Goal: Book appointment/travel/reservation

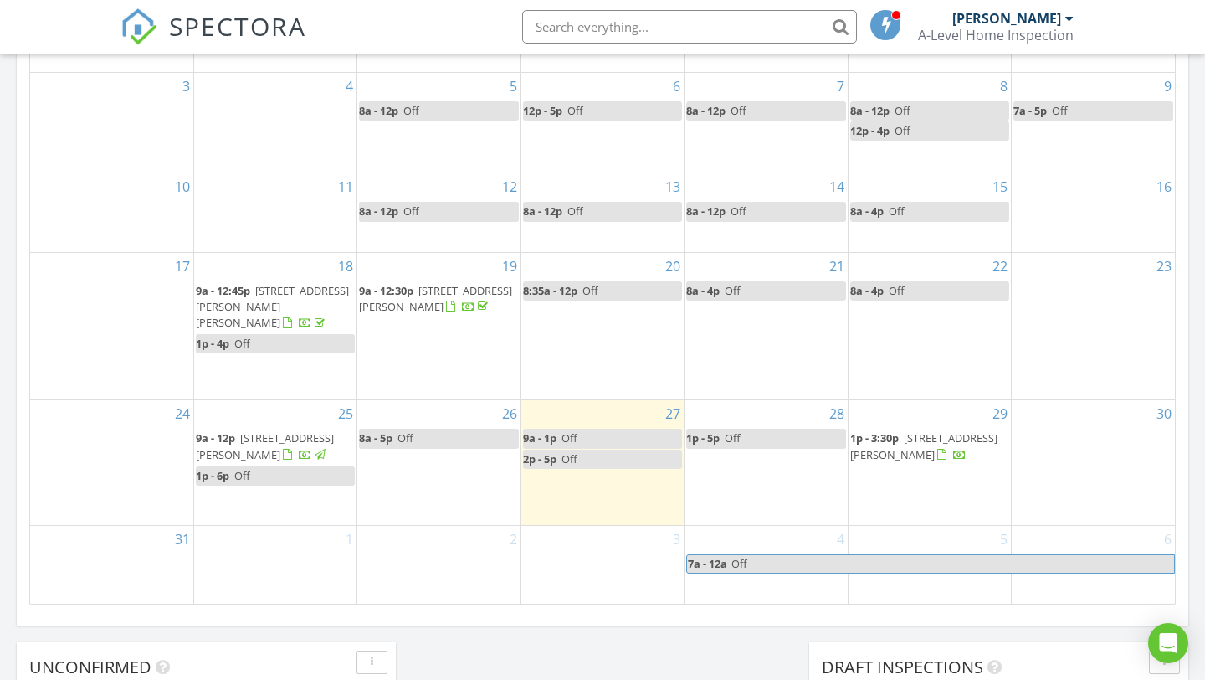
scroll to position [954, 0]
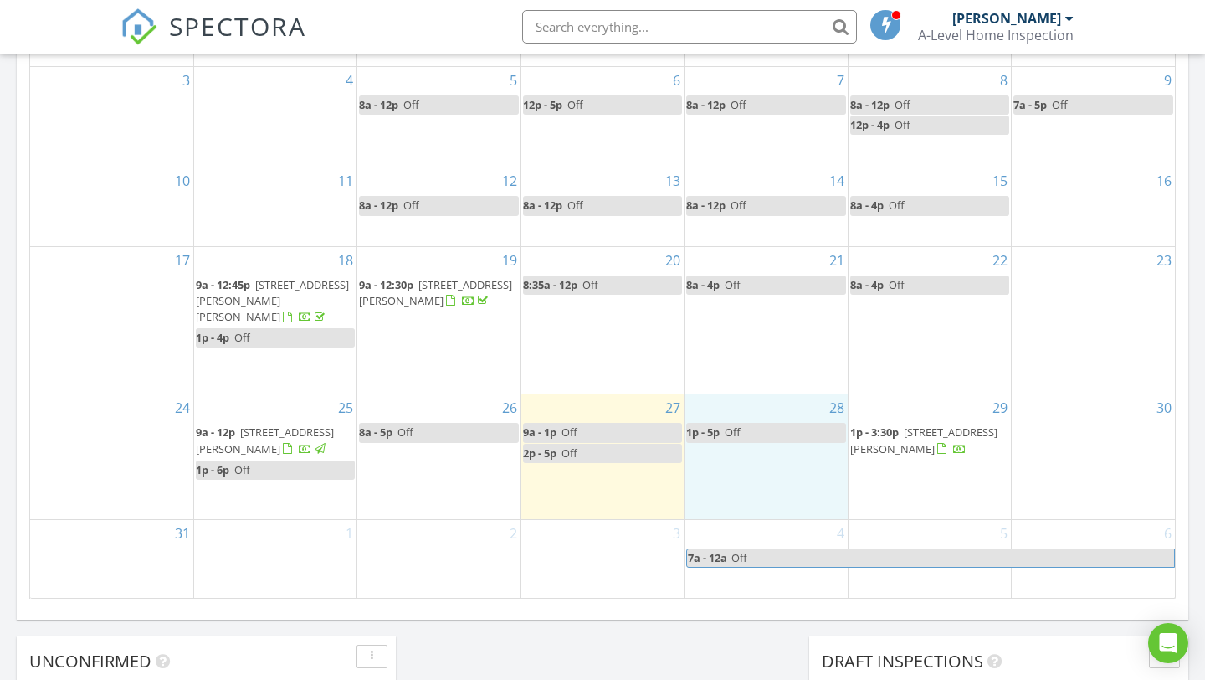
click at [738, 416] on div "28 1p - 5p Off" at bounding box center [766, 456] width 162 height 124
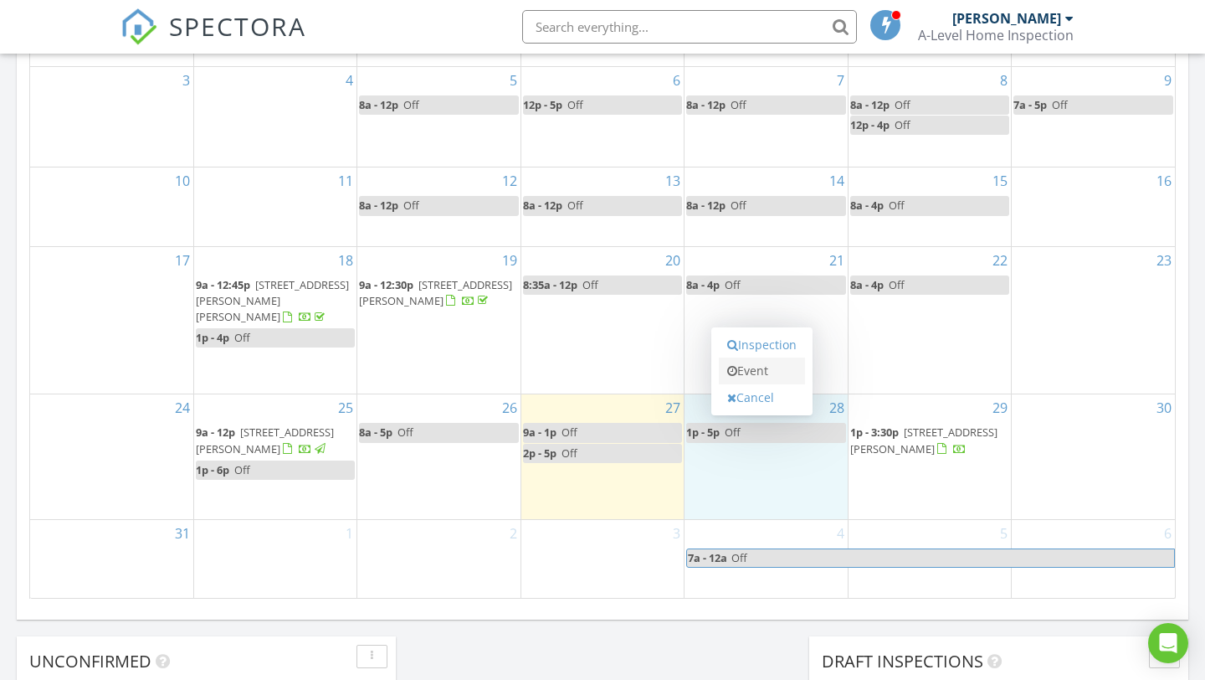
click at [757, 370] on link "Event" at bounding box center [762, 370] width 86 height 27
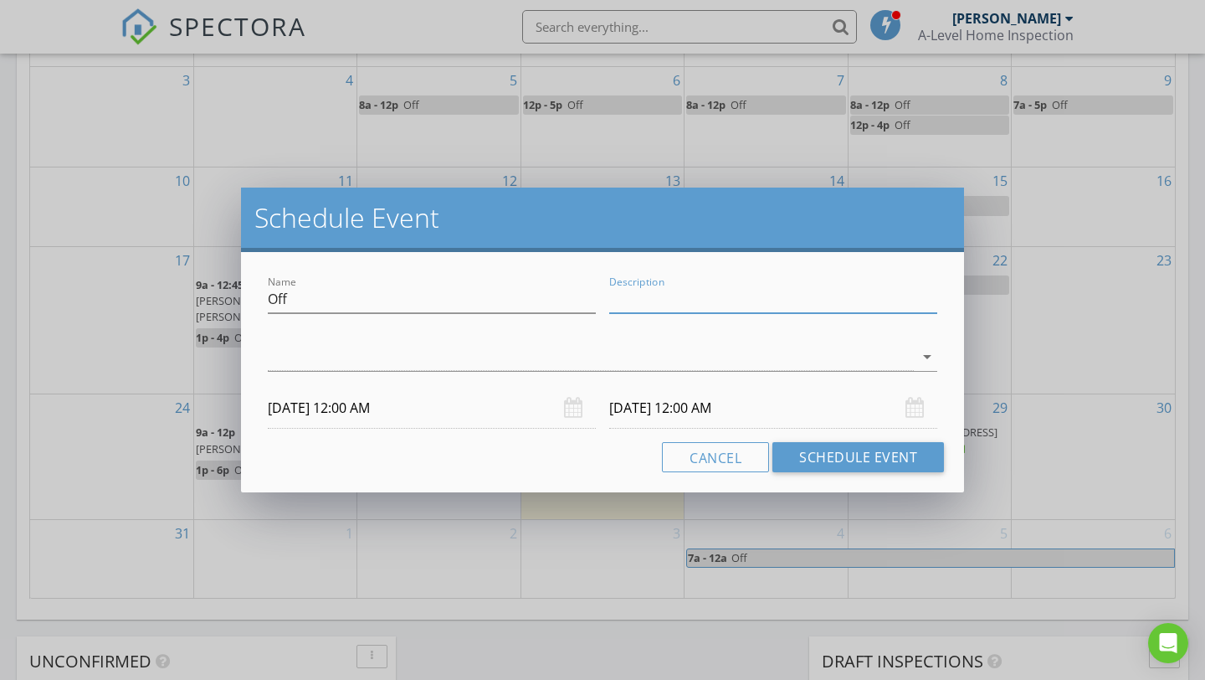
click at [708, 300] on input "Description" at bounding box center [773, 299] width 328 height 28
type input "Noble Work"
click at [922, 357] on icon "arrow_drop_down" at bounding box center [927, 357] width 20 height 20
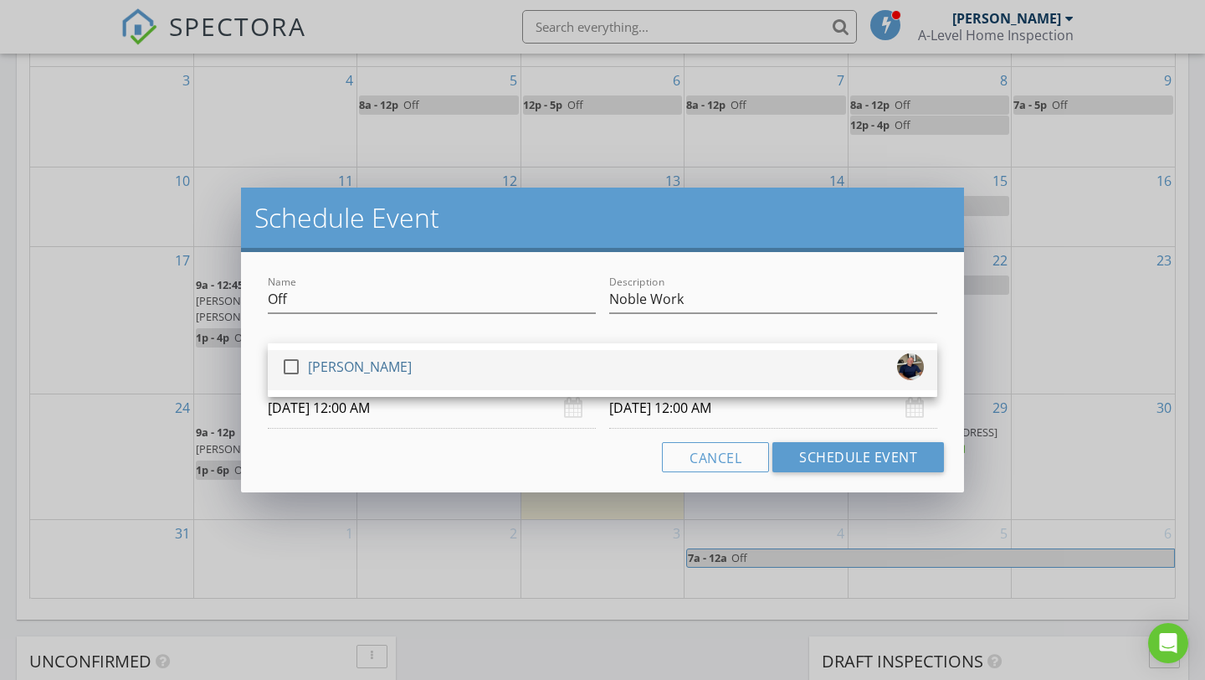
click at [288, 367] on div at bounding box center [291, 366] width 28 height 28
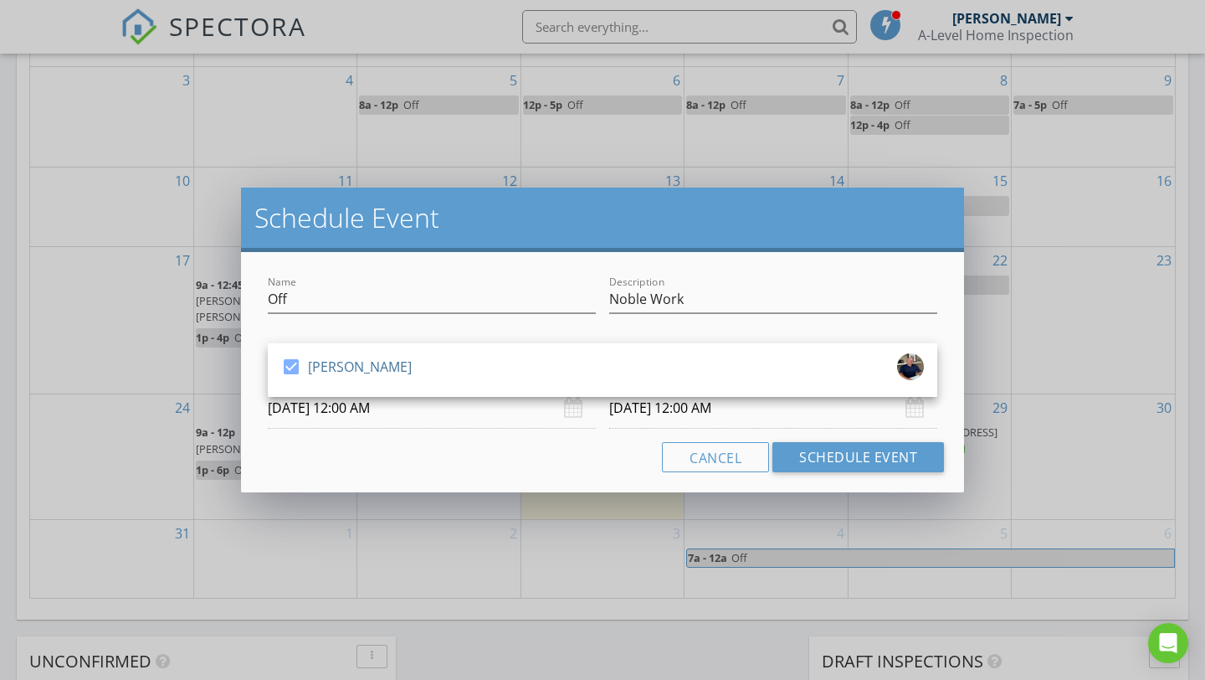
click at [440, 418] on input "[DATE] 12:00 AM" at bounding box center [432, 408] width 328 height 41
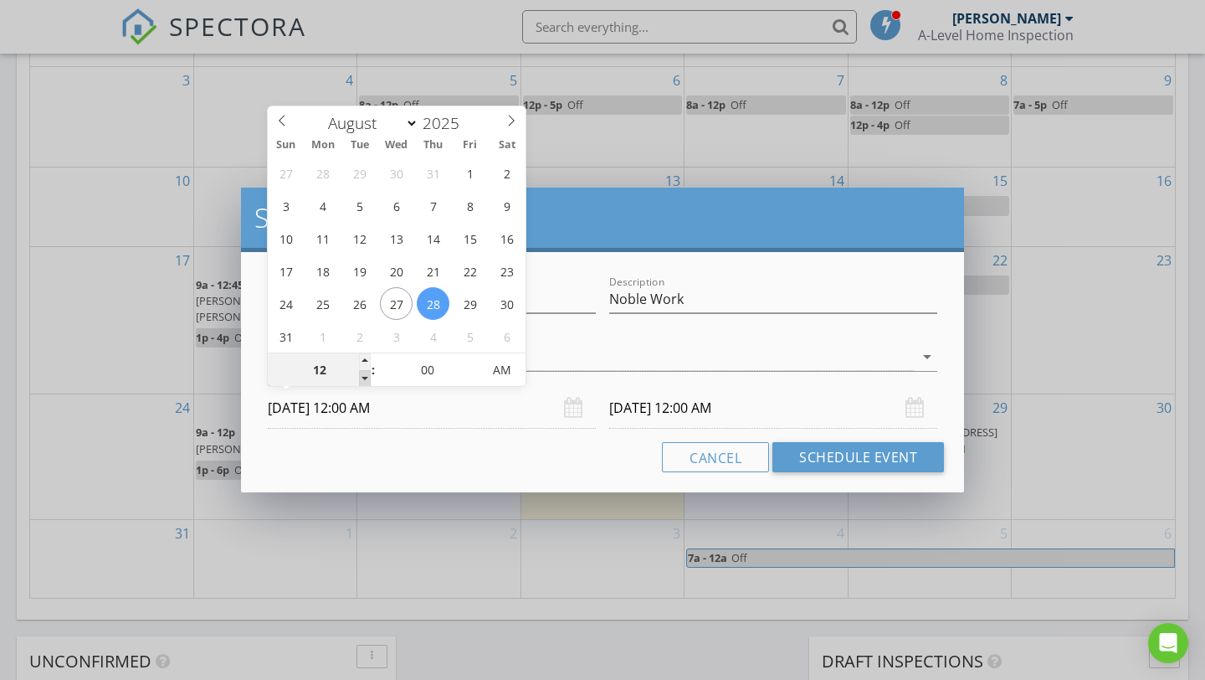
type input "11"
type input "[DATE] 11:00 PM"
click at [363, 377] on span at bounding box center [365, 378] width 12 height 17
type input "10"
type input "[DATE] 10:00 PM"
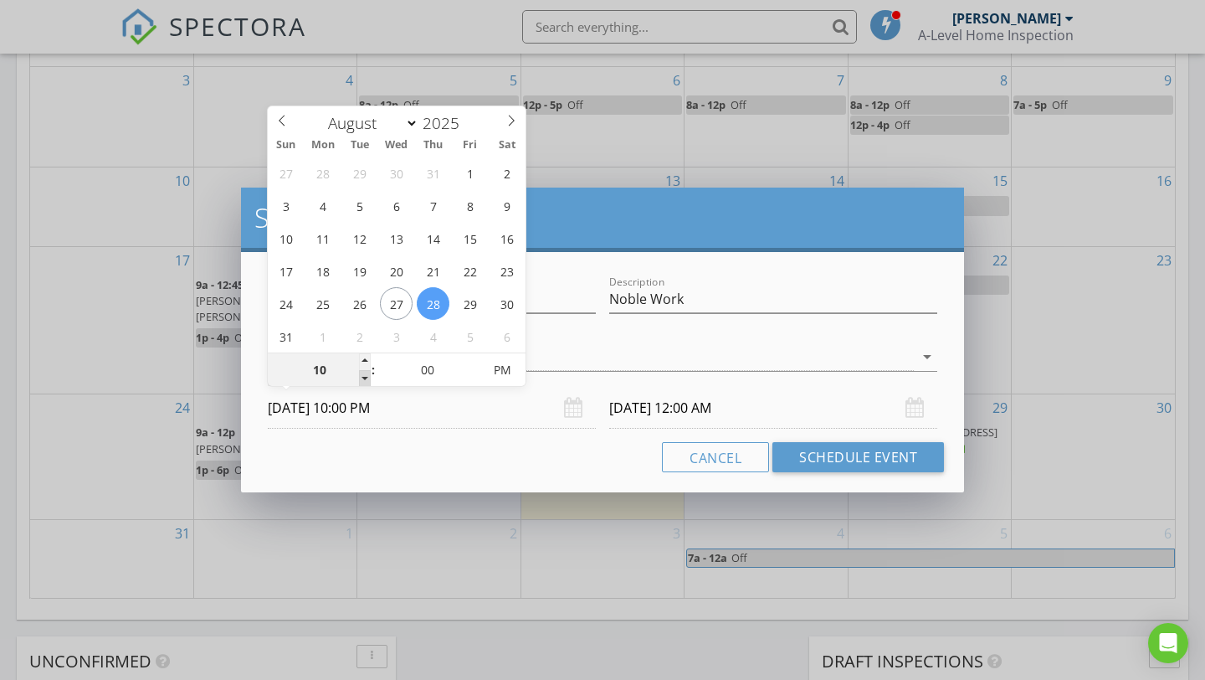
click at [363, 377] on span at bounding box center [365, 378] width 12 height 17
type input "09"
type input "[DATE] 9:00 PM"
click at [363, 377] on span at bounding box center [365, 378] width 12 height 17
type input "08"
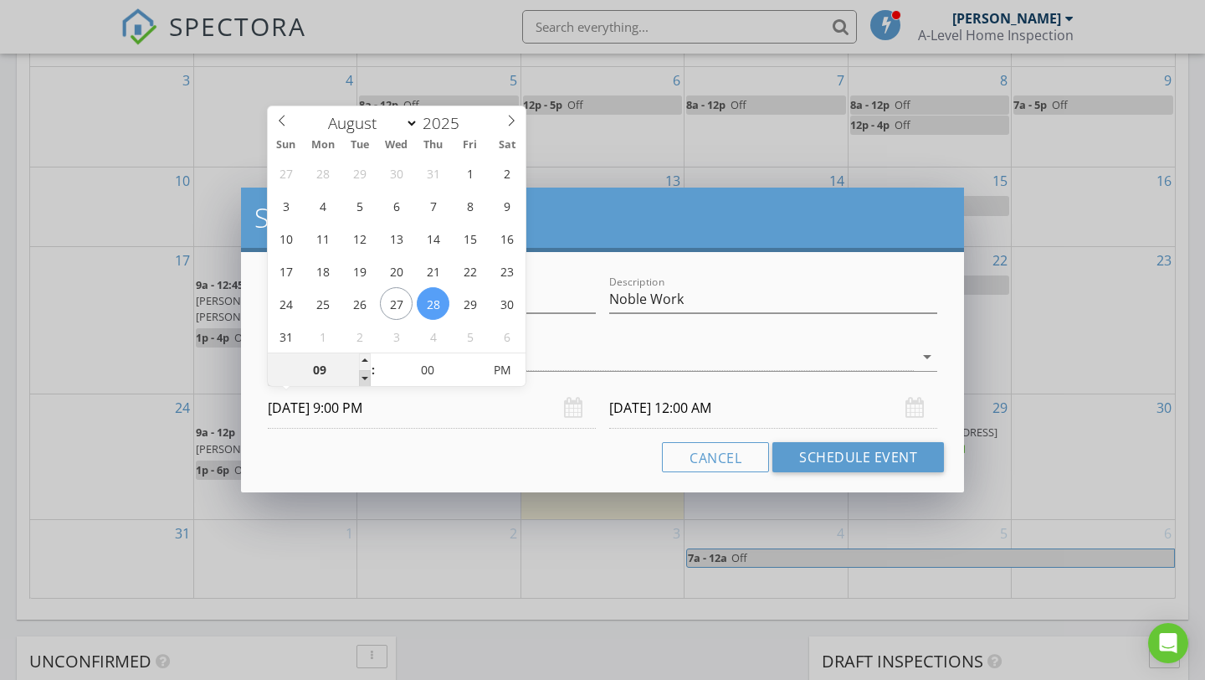
type input "[DATE] 8:00 PM"
click at [363, 377] on span at bounding box center [365, 378] width 12 height 17
type input "08"
type input "[DATE] 8:00 PM"
type input "[DATE] 8:00 AM"
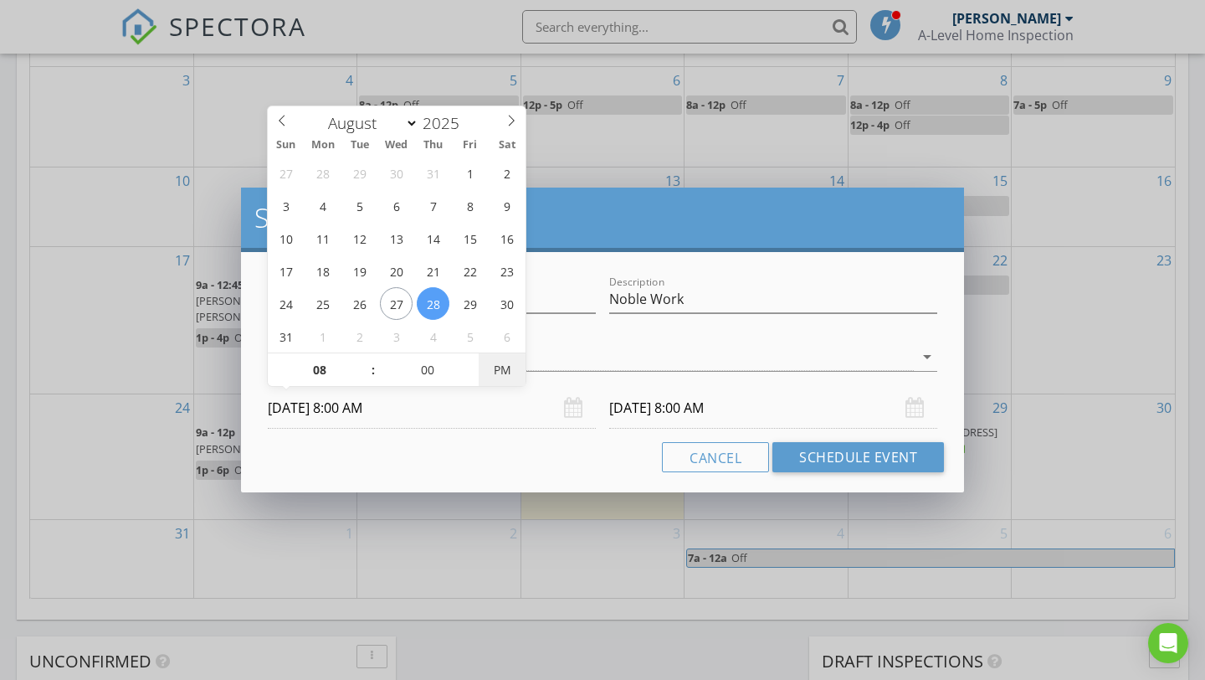
click at [500, 372] on span "PM" at bounding box center [502, 369] width 46 height 33
click at [674, 418] on input "[DATE] 8:00 AM" at bounding box center [773, 408] width 328 height 41
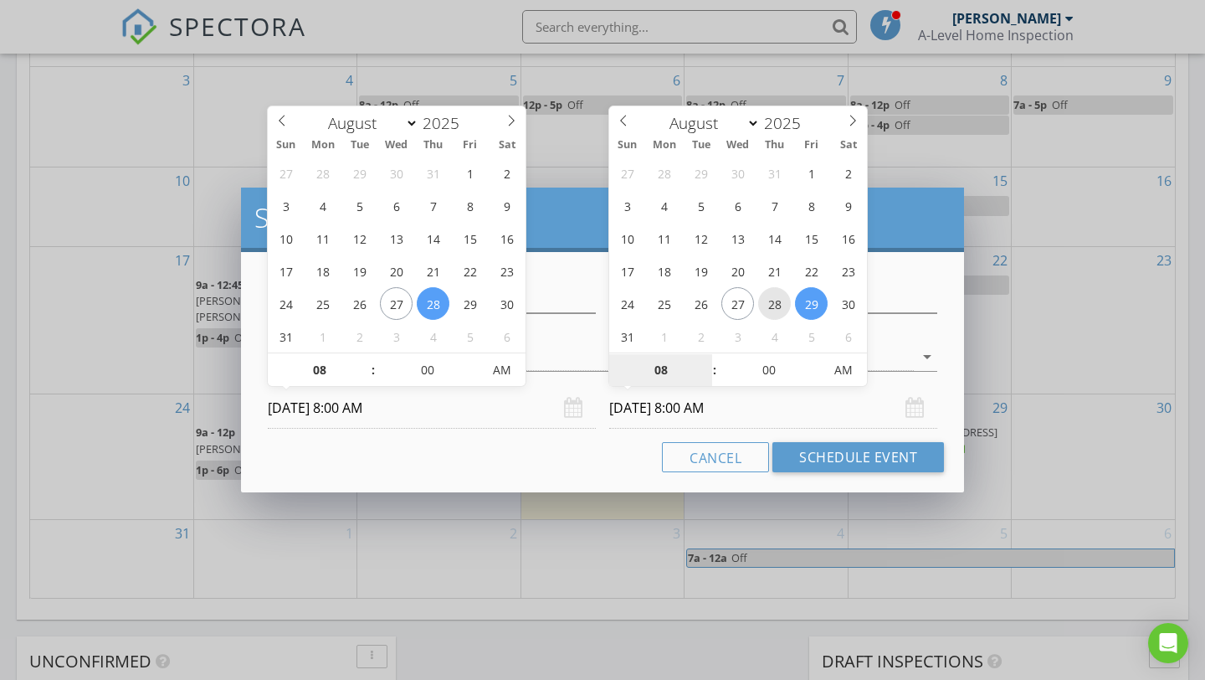
type input "[DATE] 8:00 AM"
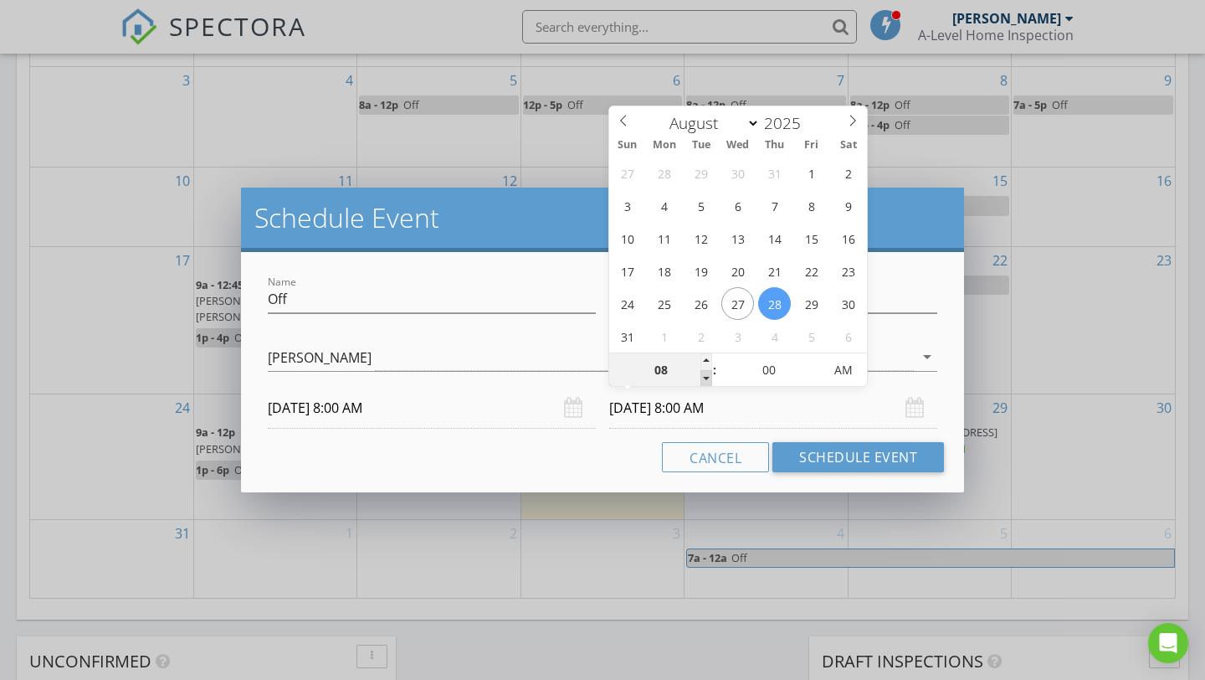
type input "07"
type input "[DATE] 7:00 AM"
click at [709, 377] on span at bounding box center [707, 378] width 12 height 17
type input "06"
type input "[DATE] 6:00 AM"
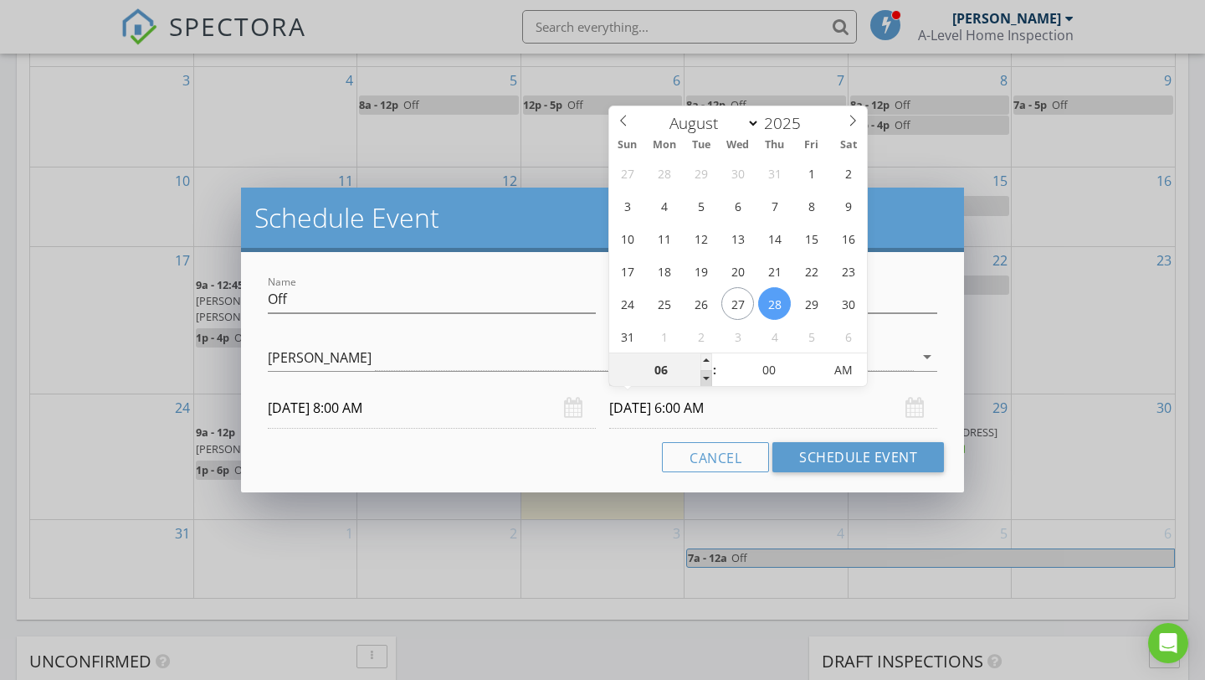
click at [709, 377] on span at bounding box center [707, 378] width 12 height 17
type input "05"
type input "[DATE] 5:00 AM"
click at [709, 377] on span at bounding box center [707, 378] width 12 height 17
type input "04"
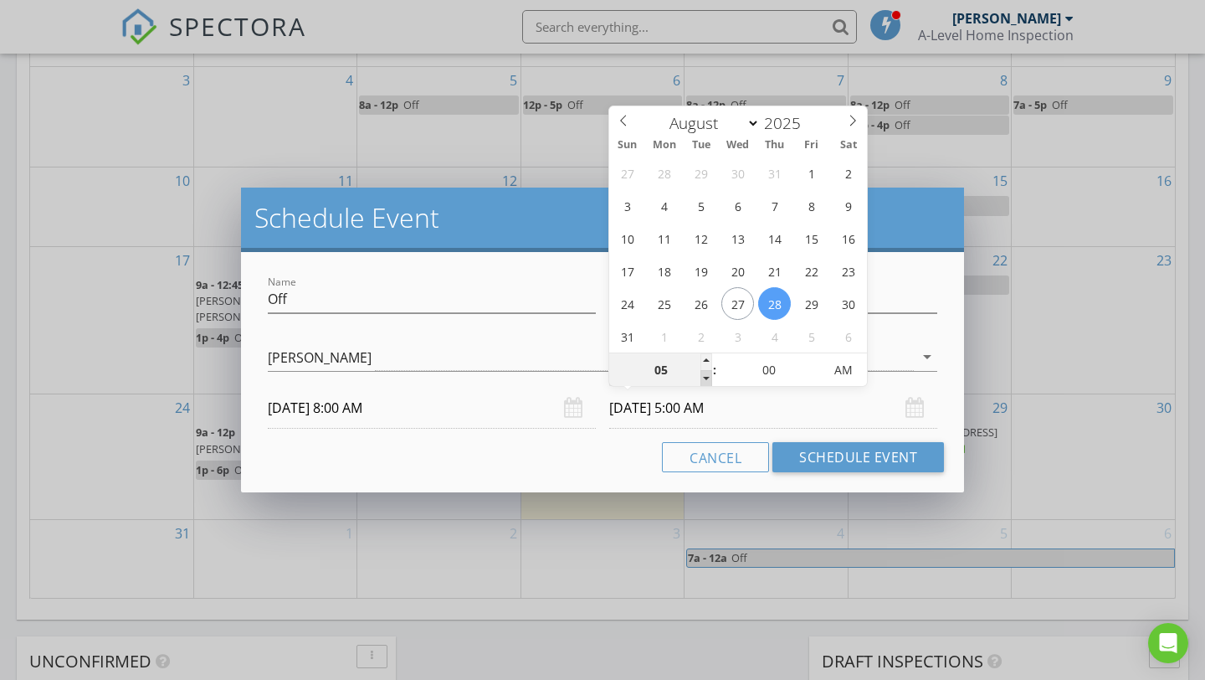
type input "[DATE] 4:00 AM"
click at [709, 377] on span at bounding box center [707, 378] width 12 height 17
type input "03"
type input "[DATE] 3:00 AM"
click at [709, 377] on span at bounding box center [707, 378] width 12 height 17
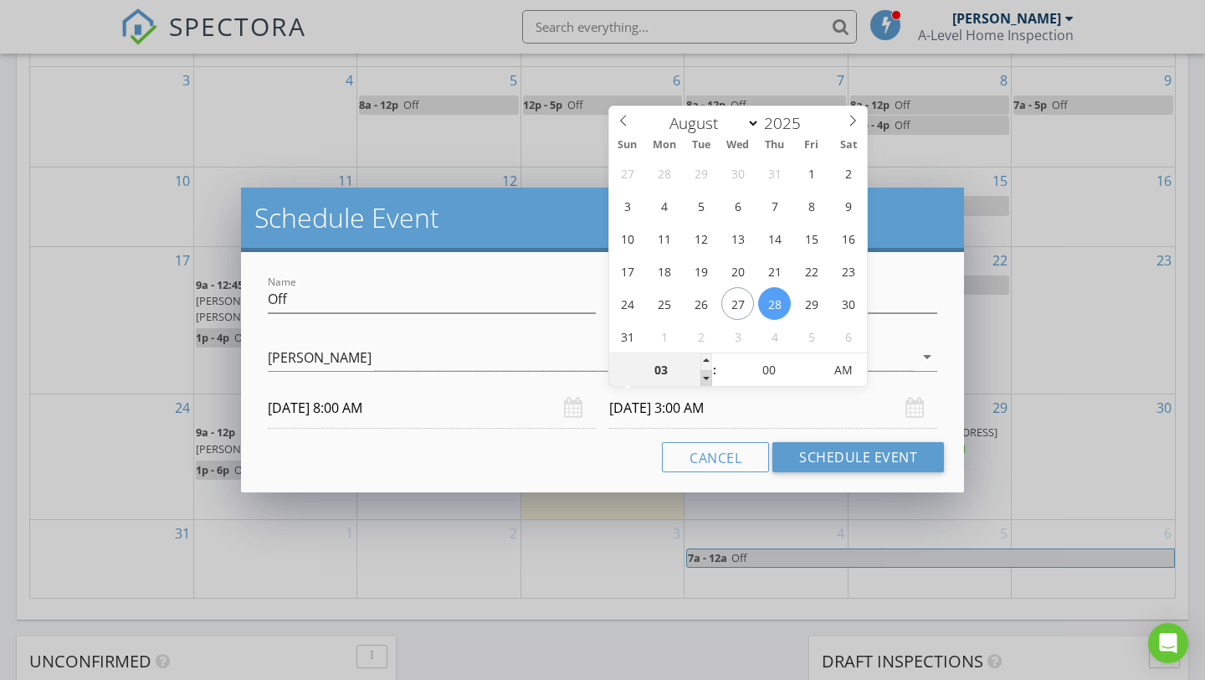
type input "02"
type input "[DATE] 2:00 AM"
click at [709, 377] on span at bounding box center [707, 378] width 12 height 17
type input "01"
type input "[DATE] 1:00 AM"
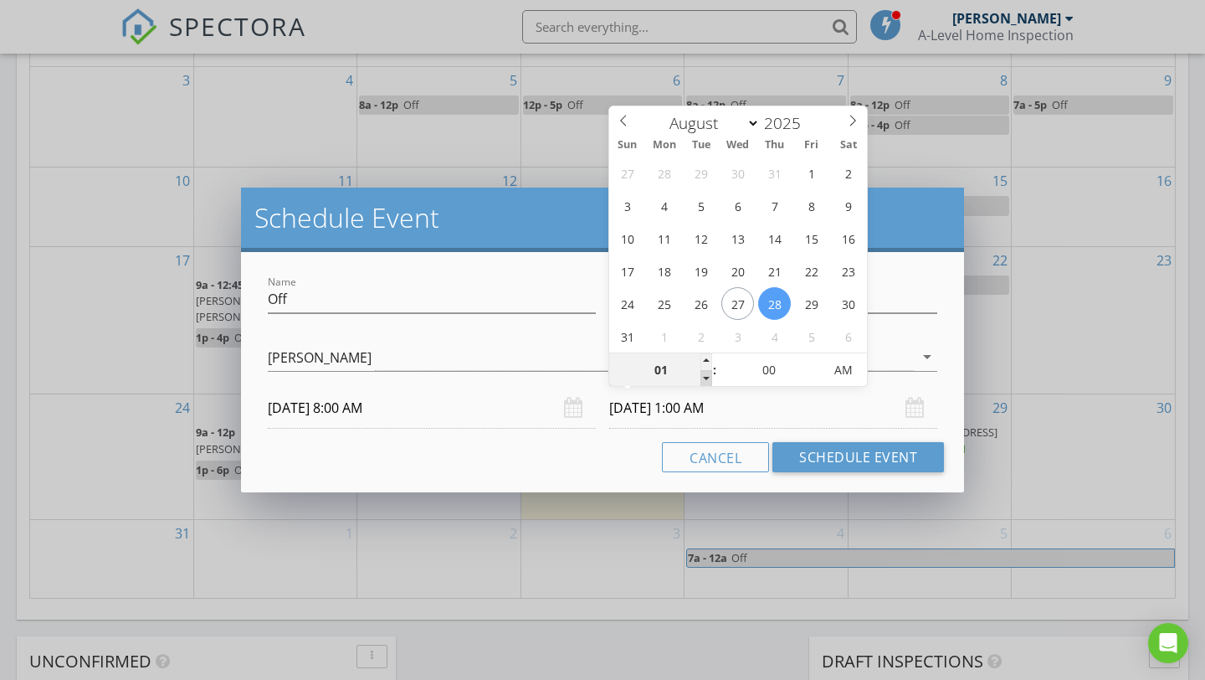
click at [709, 377] on span at bounding box center [707, 378] width 12 height 17
type input "12"
click at [709, 377] on span at bounding box center [707, 378] width 12 height 17
type input "[DATE] 12:00 PM"
click at [855, 378] on span "AM" at bounding box center [843, 369] width 46 height 33
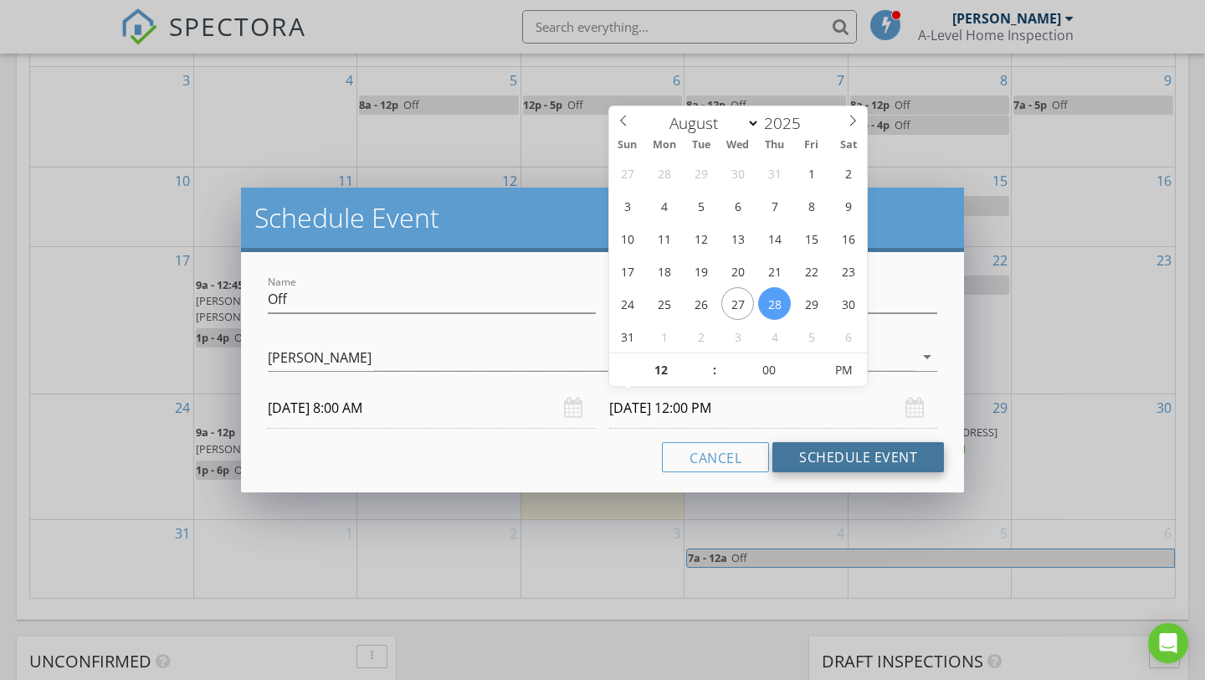
click at [841, 459] on button "Schedule Event" at bounding box center [859, 457] width 172 height 30
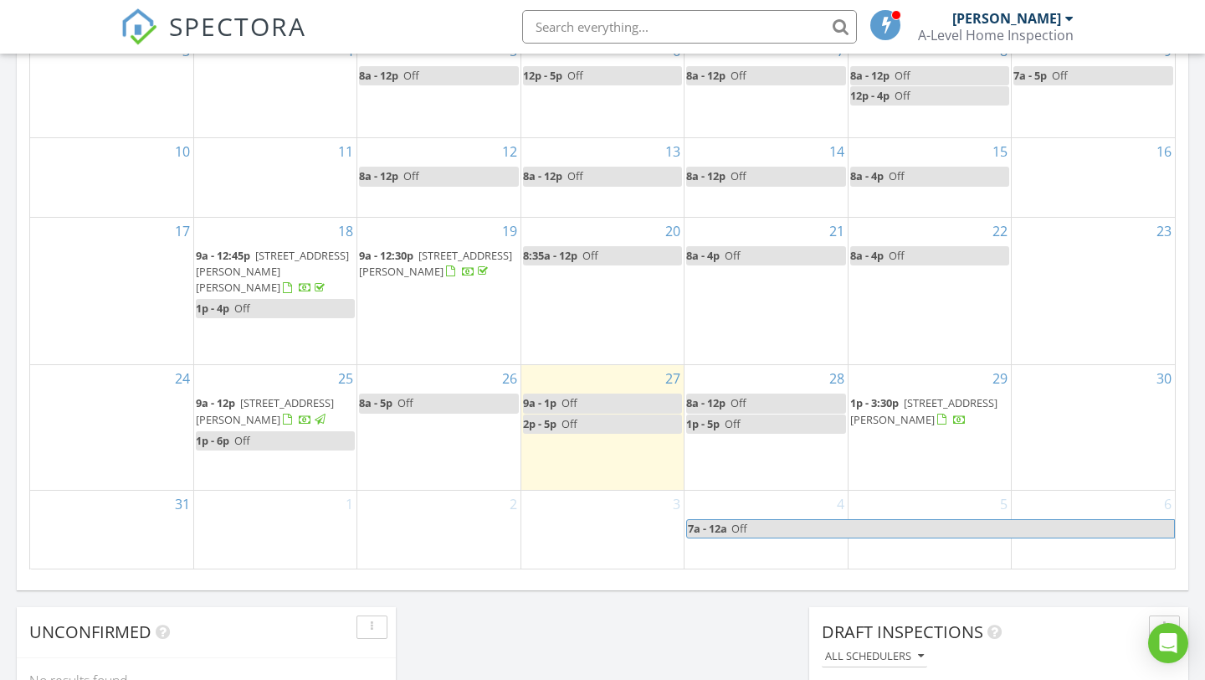
scroll to position [984, 0]
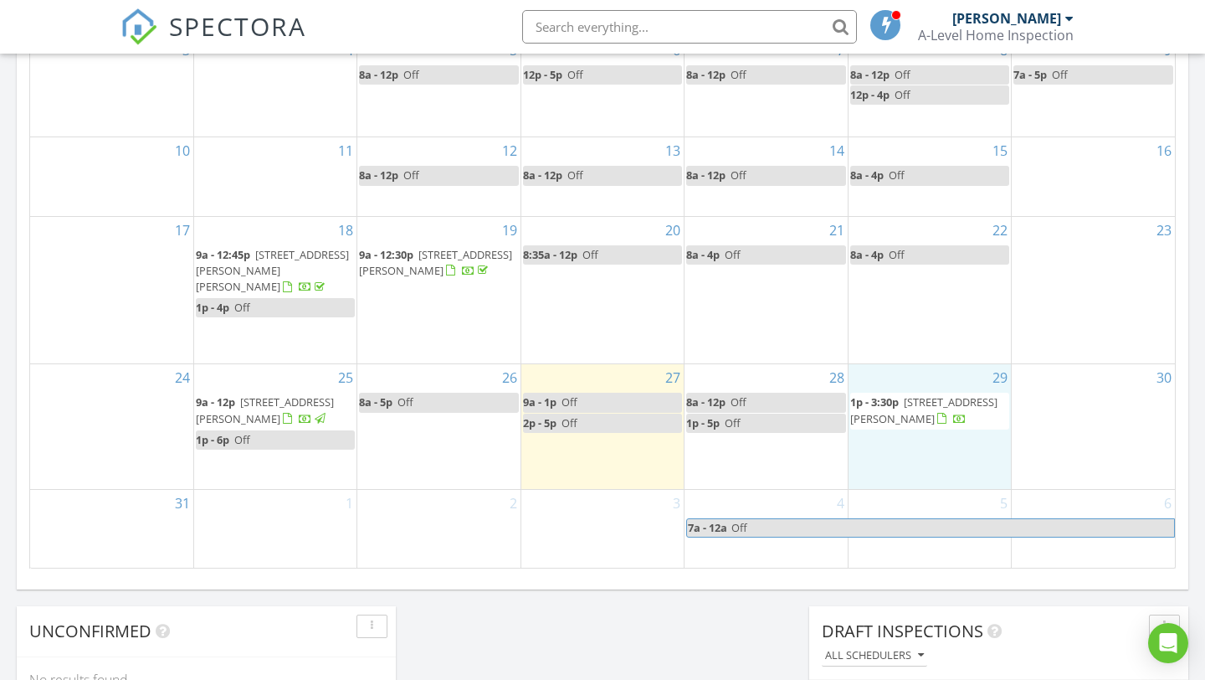
click at [944, 380] on div "29 1p - 3:30p [STREET_ADDRESS][PERSON_NAME]" at bounding box center [930, 426] width 162 height 124
click at [937, 335] on link "Event" at bounding box center [925, 334] width 86 height 27
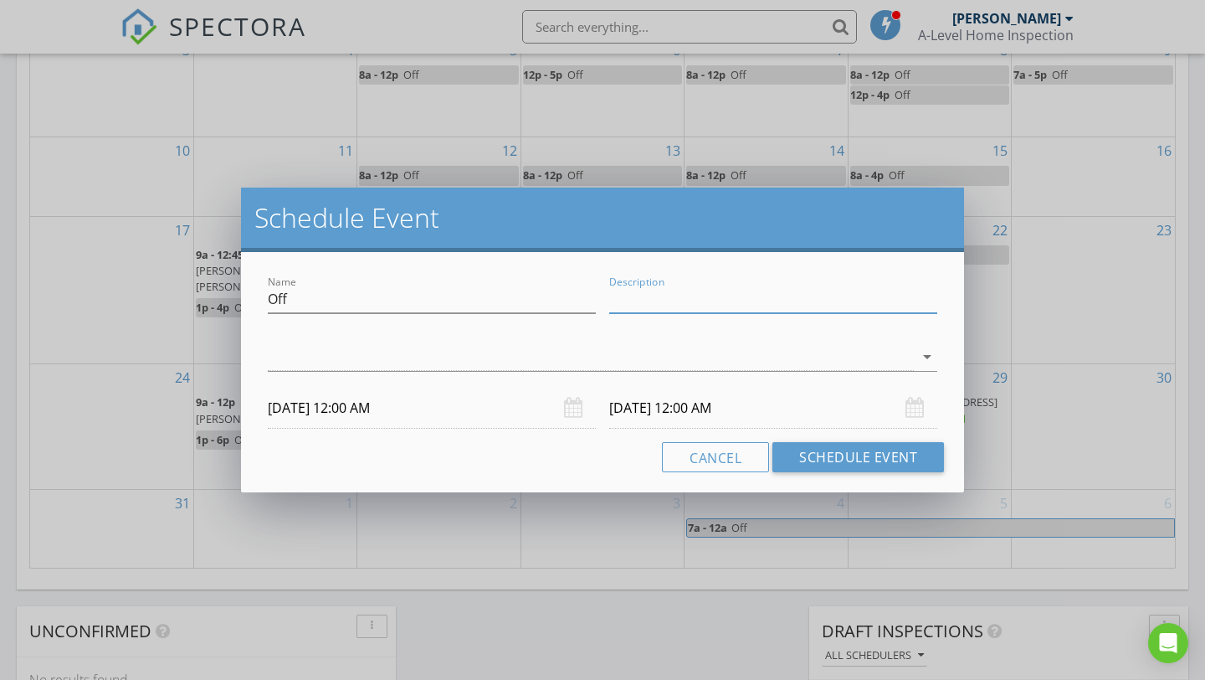
click at [801, 302] on input "Description" at bounding box center [773, 299] width 328 height 28
type input "Masters Networking"
click at [553, 351] on div at bounding box center [591, 357] width 646 height 28
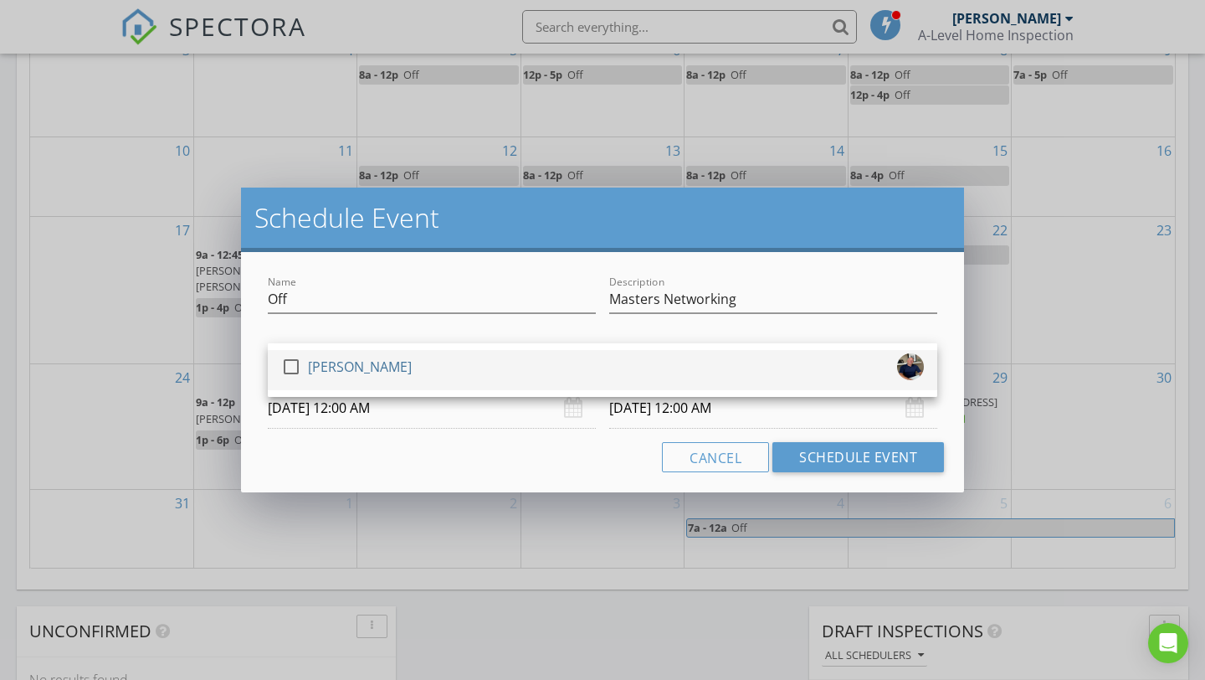
click at [288, 367] on div at bounding box center [291, 366] width 28 height 28
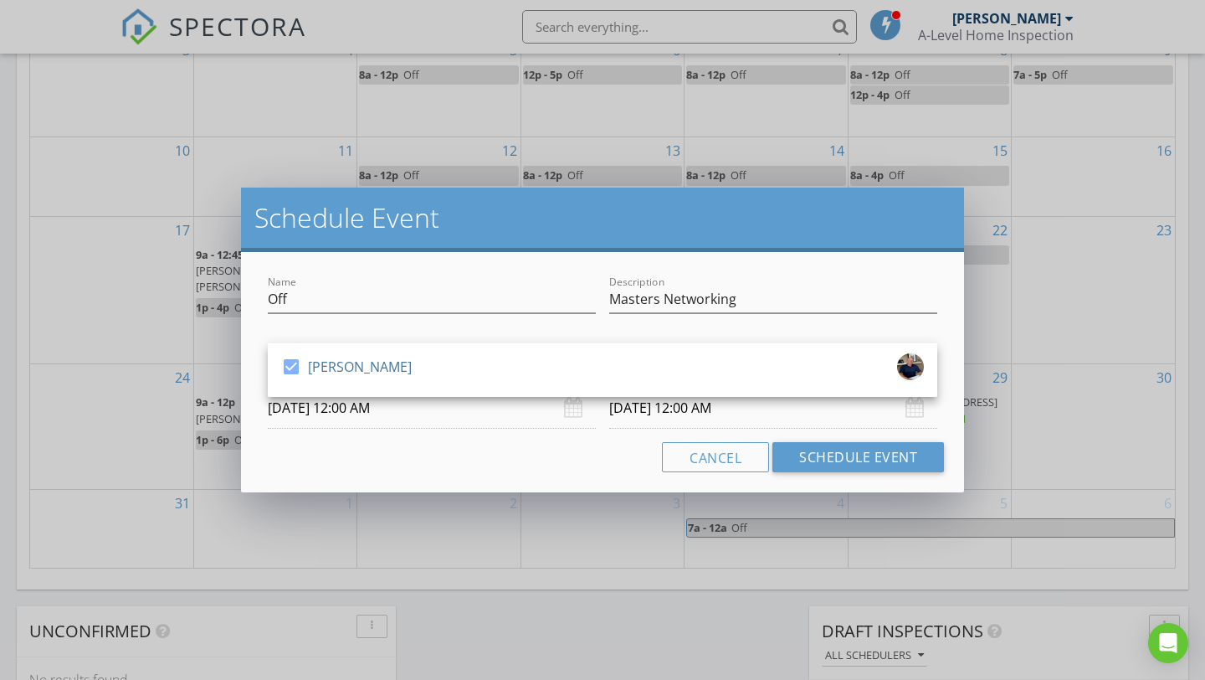
click at [451, 425] on input "[DATE] 12:00 AM" at bounding box center [432, 408] width 328 height 41
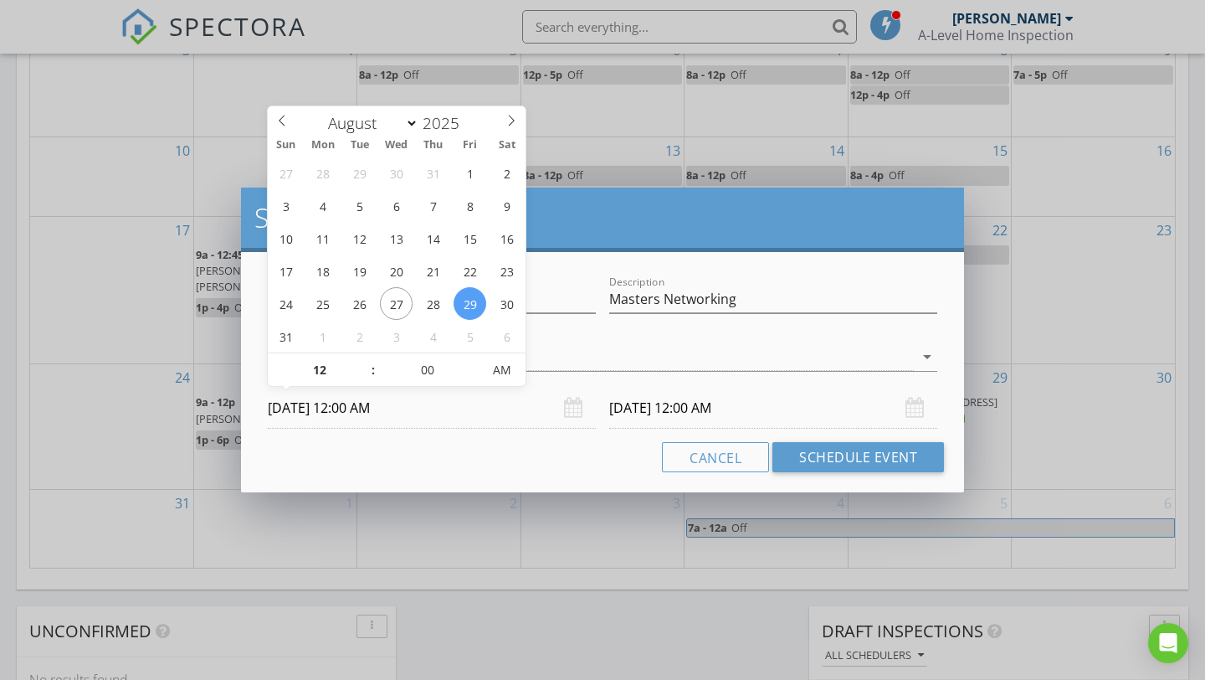
click at [373, 377] on span ":" at bounding box center [373, 369] width 5 height 33
type input "11"
type input "[DATE] 11:00 PM"
click at [361, 377] on span at bounding box center [365, 378] width 12 height 17
type input "10"
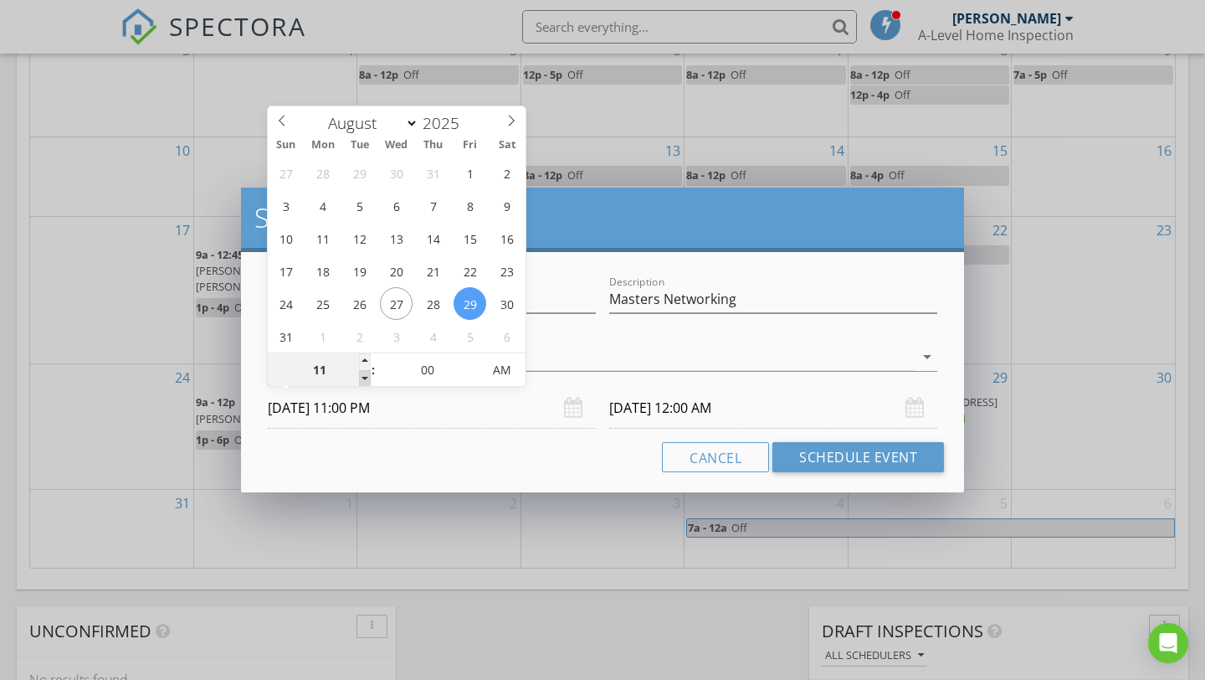
type input "[DATE] 10:00 PM"
click at [361, 377] on span at bounding box center [365, 378] width 12 height 17
type input "09"
type input "[DATE] 9:00 PM"
click at [361, 377] on span at bounding box center [365, 378] width 12 height 17
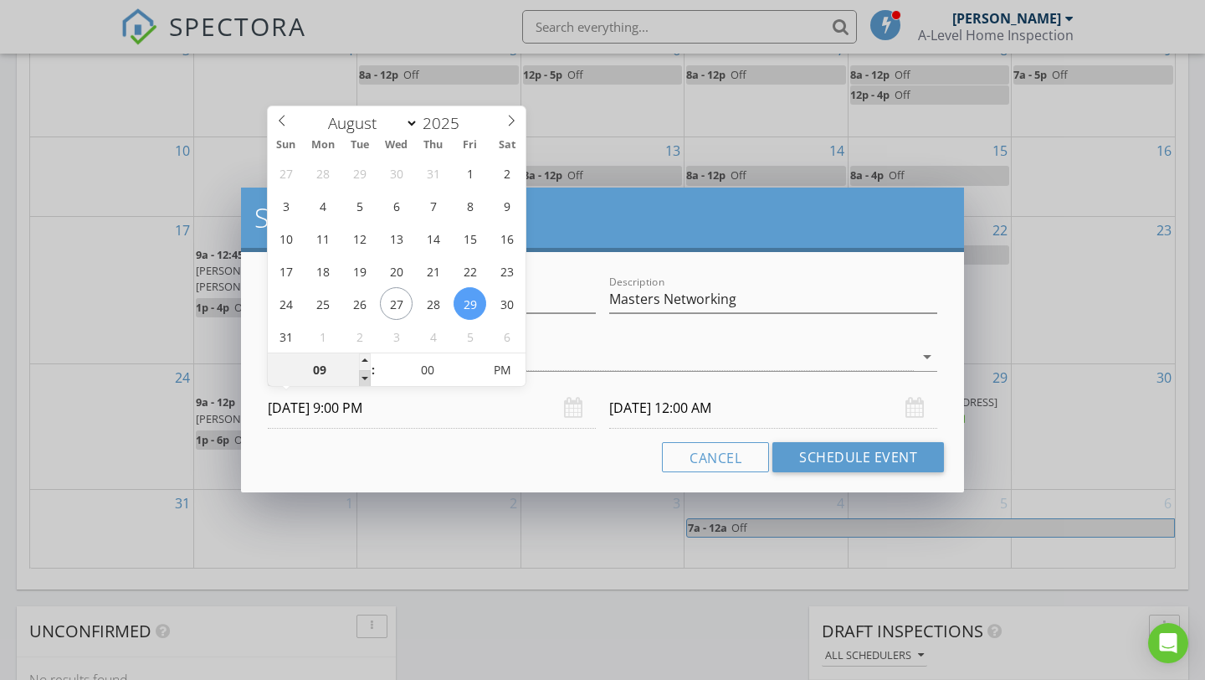
type input "[DATE] 9:00 PM"
type input "08"
type input "[DATE] 8:00 PM"
click at [361, 377] on span at bounding box center [365, 378] width 12 height 17
type input "[DATE] 8:00 PM"
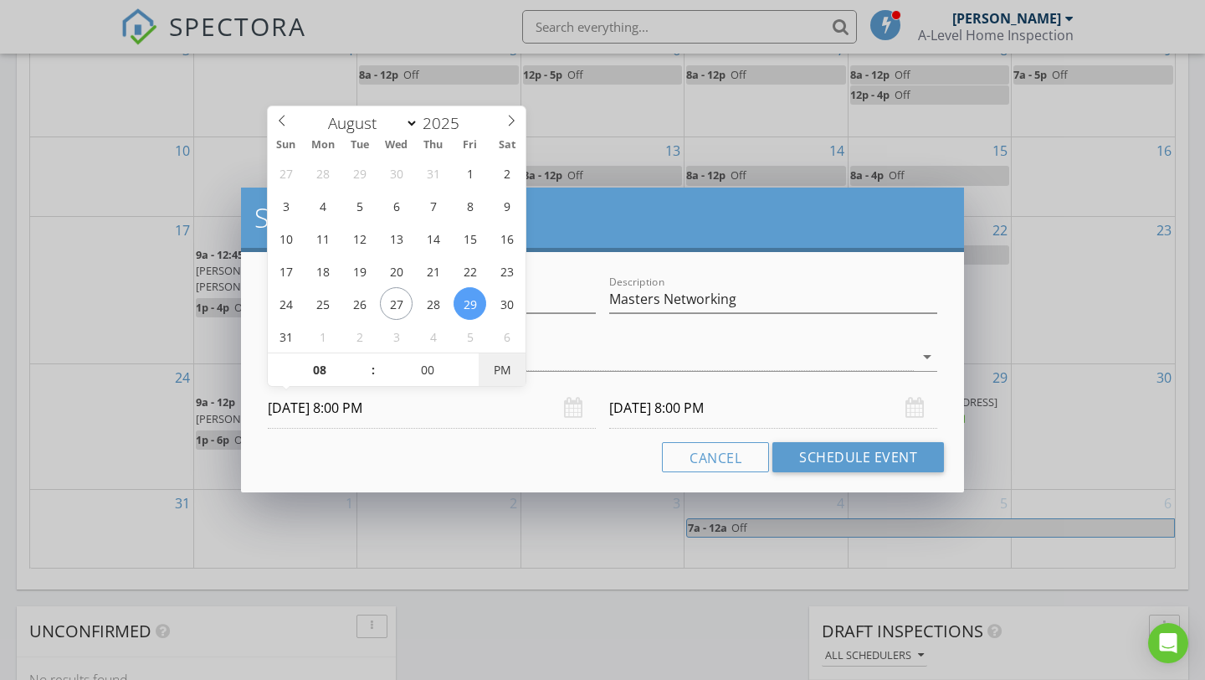
type input "[DATE] 8:00 AM"
click at [498, 373] on span "PM" at bounding box center [502, 369] width 46 height 33
click at [748, 409] on input "[DATE] 8:00 AM" at bounding box center [773, 408] width 328 height 41
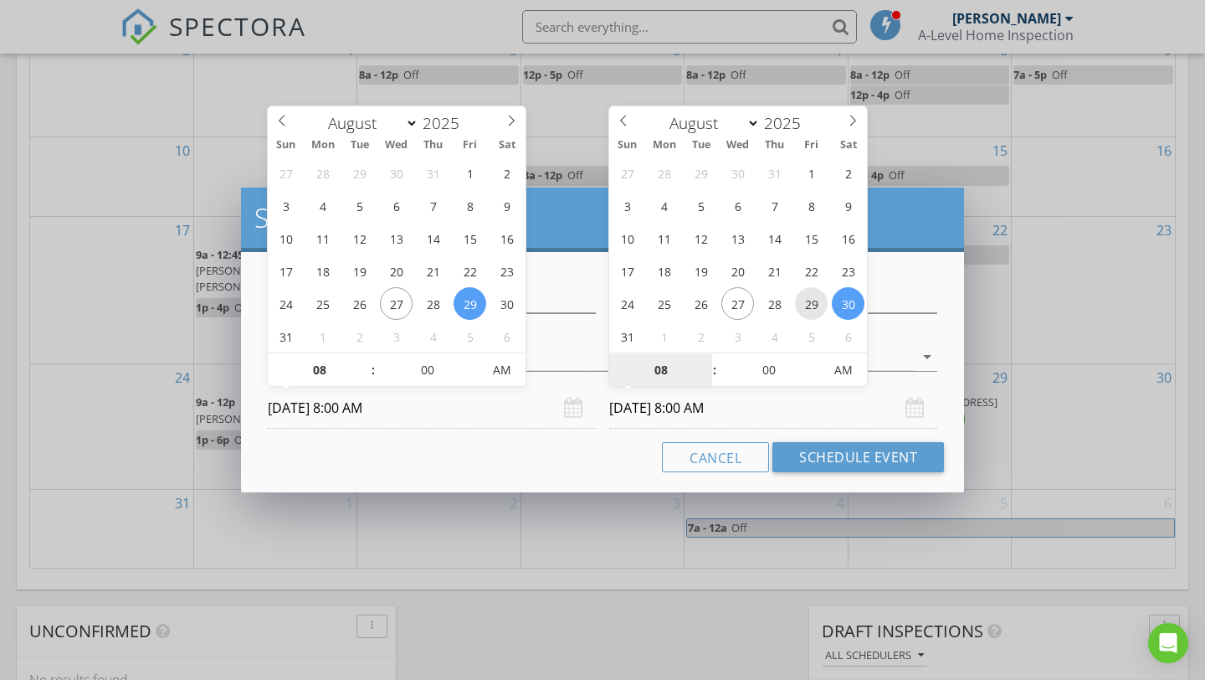
type input "[DATE] 8:00 AM"
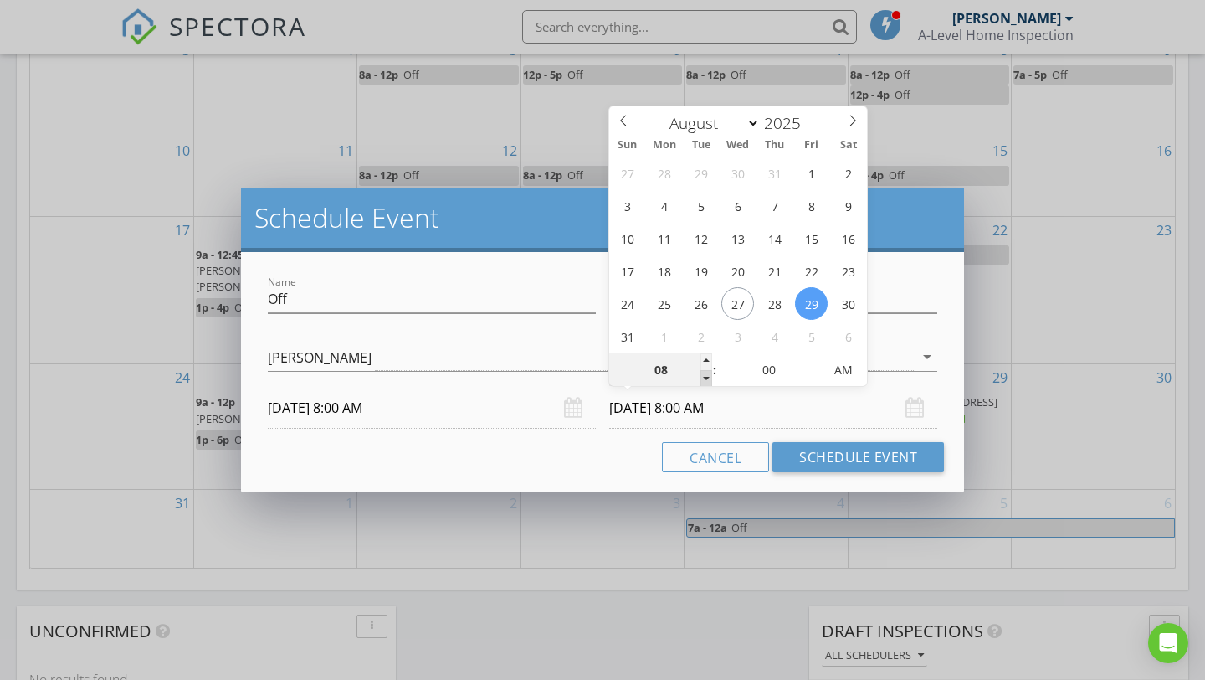
type input "07"
type input "[DATE] 7:00 AM"
click at [703, 378] on span at bounding box center [707, 378] width 12 height 17
type input "06"
type input "[DATE] 6:00 AM"
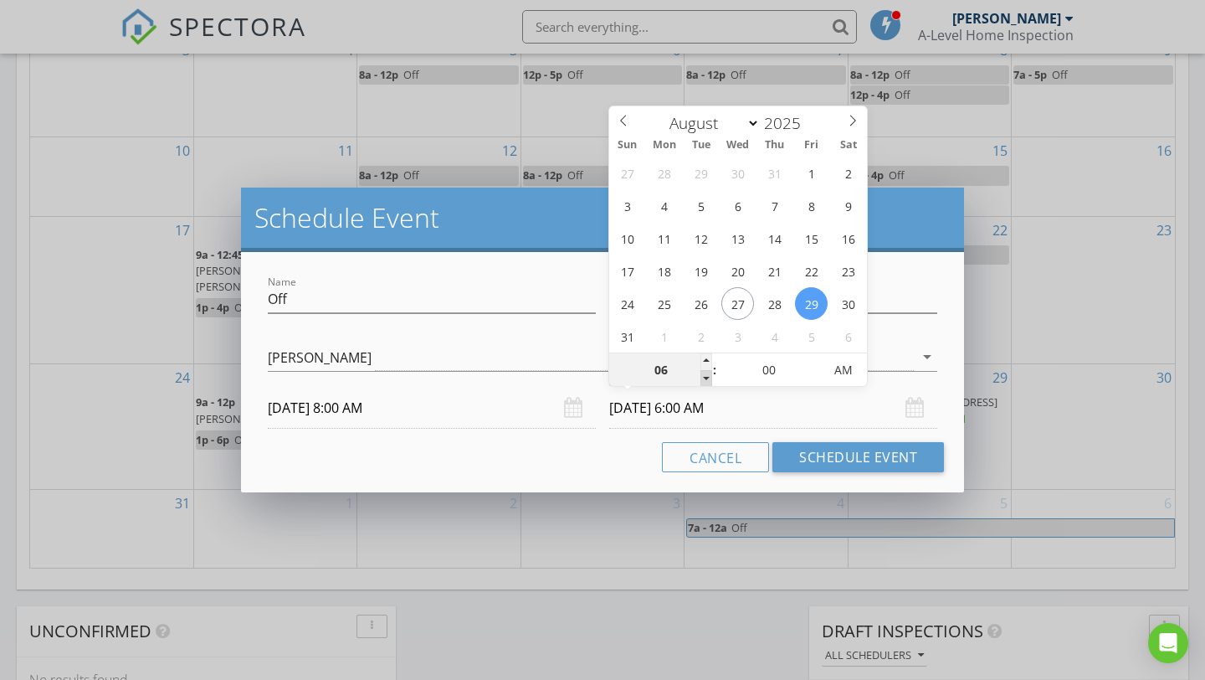
click at [703, 378] on span at bounding box center [707, 378] width 12 height 17
type input "05"
type input "[DATE] 5:00 AM"
click at [703, 378] on span at bounding box center [707, 378] width 12 height 17
type input "04"
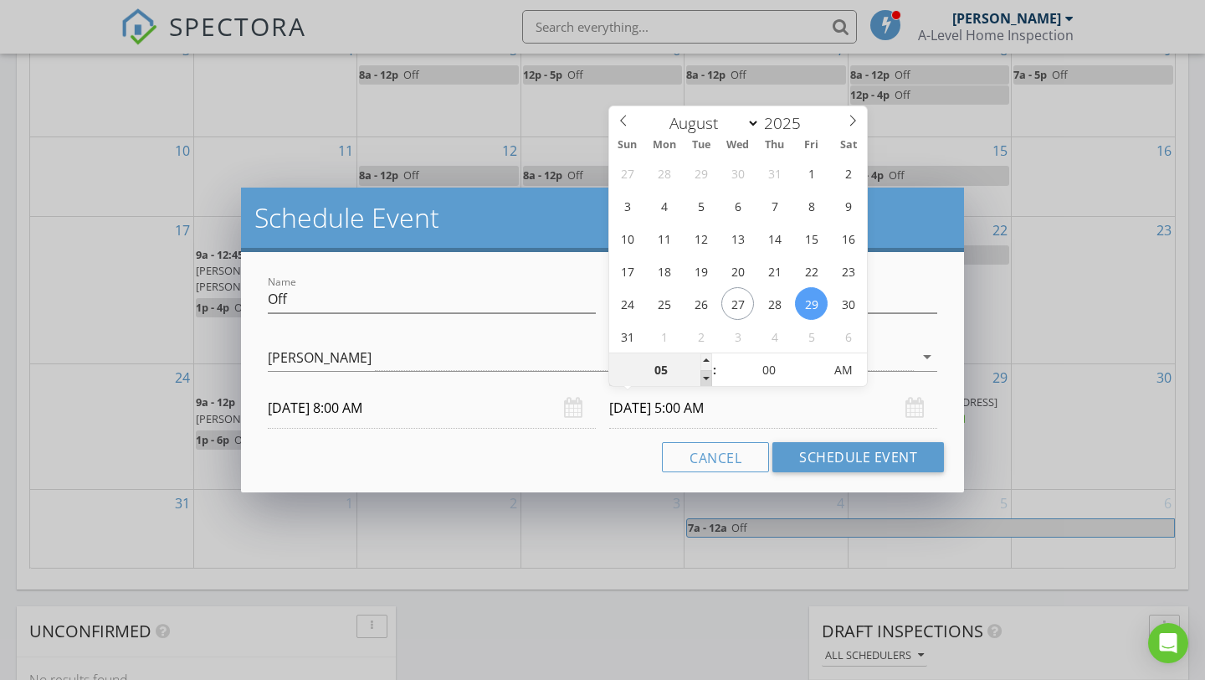
type input "[DATE] 4:00 AM"
click at [703, 378] on span at bounding box center [707, 378] width 12 height 17
type input "03"
type input "[DATE] 3:00 AM"
click at [703, 378] on span at bounding box center [707, 378] width 12 height 17
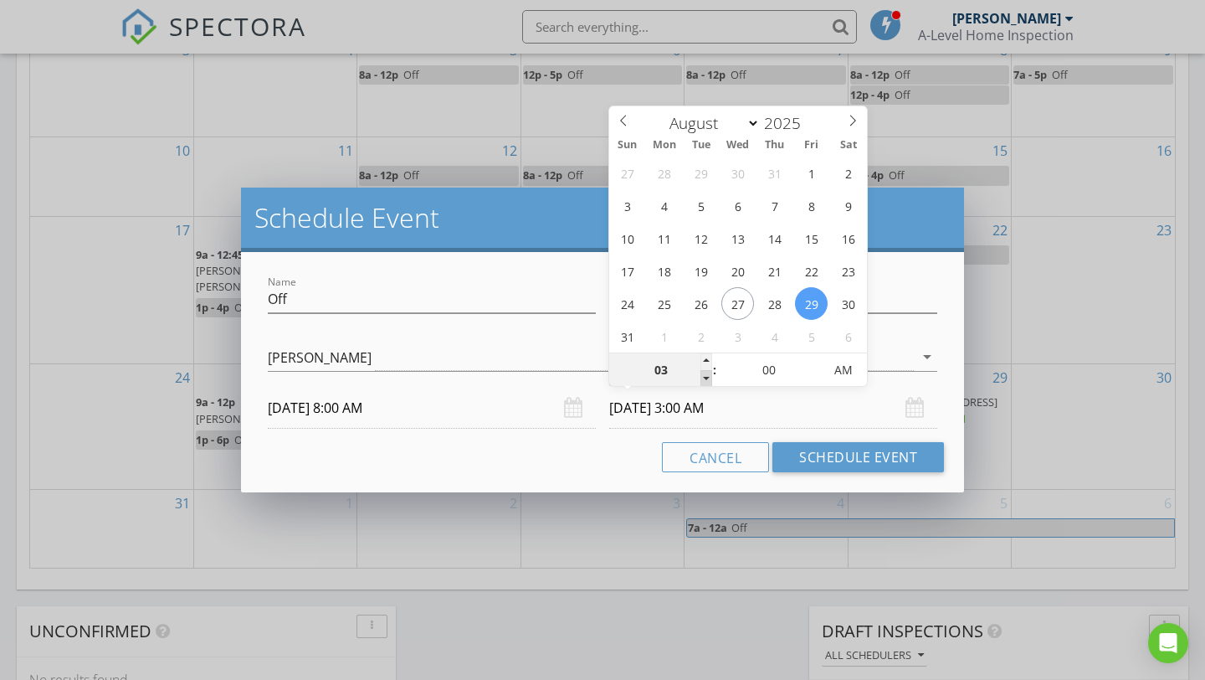
type input "02"
type input "[DATE] 2:00 AM"
click at [703, 378] on span at bounding box center [707, 378] width 12 height 17
type input "01"
type input "[DATE] 1:00 AM"
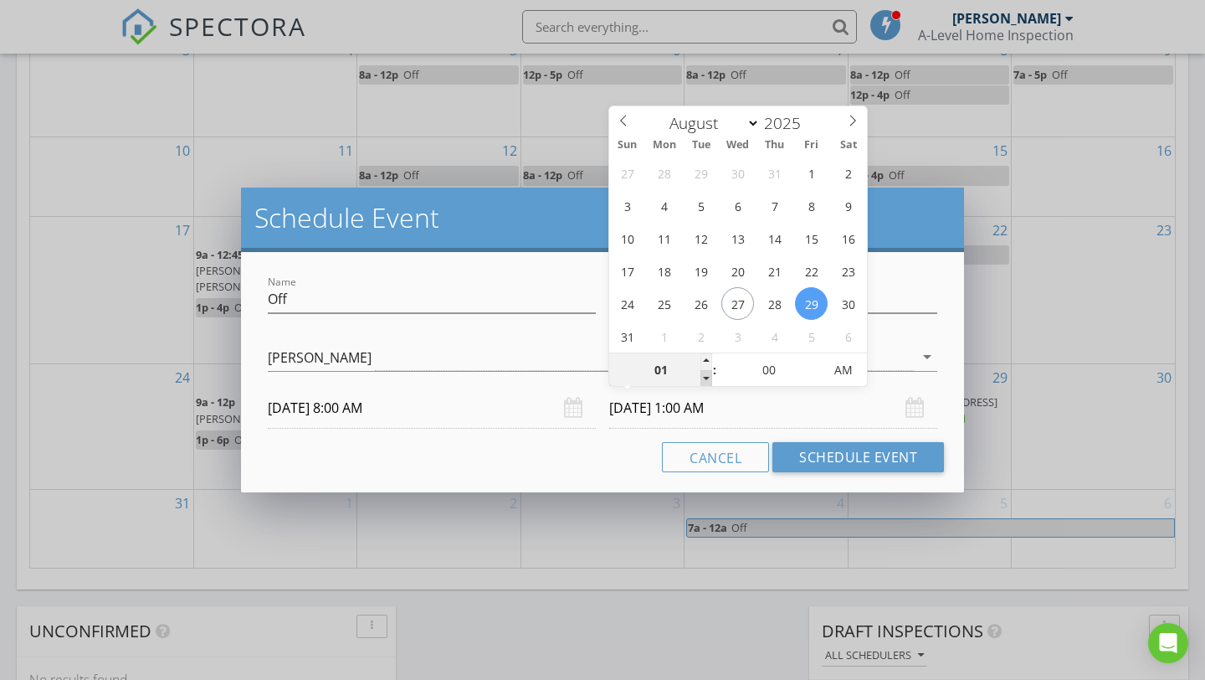
click at [703, 378] on span at bounding box center [707, 378] width 12 height 17
type input "12"
type input "[DATE] 12:00 AM"
click at [703, 378] on span at bounding box center [707, 378] width 12 height 17
type input "11"
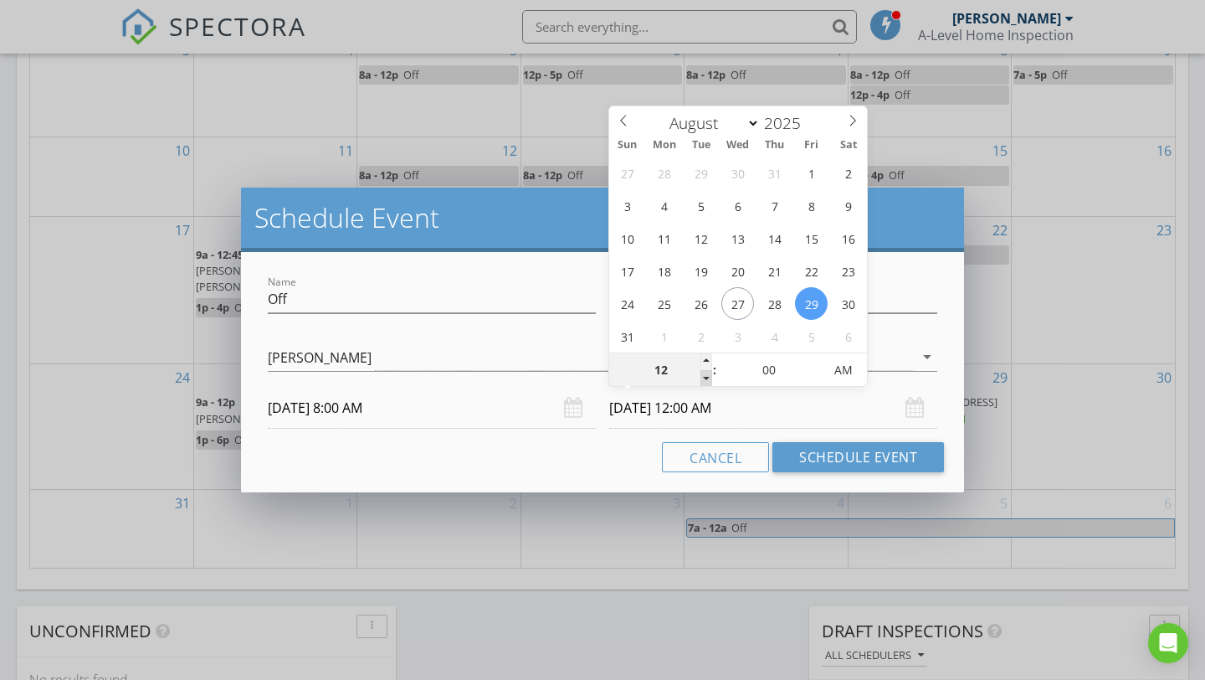
type input "[DATE] 11:00 PM"
click at [703, 378] on span at bounding box center [707, 378] width 12 height 17
type input "10"
type input "[DATE] 10:00 PM"
click at [706, 378] on span at bounding box center [707, 378] width 12 height 17
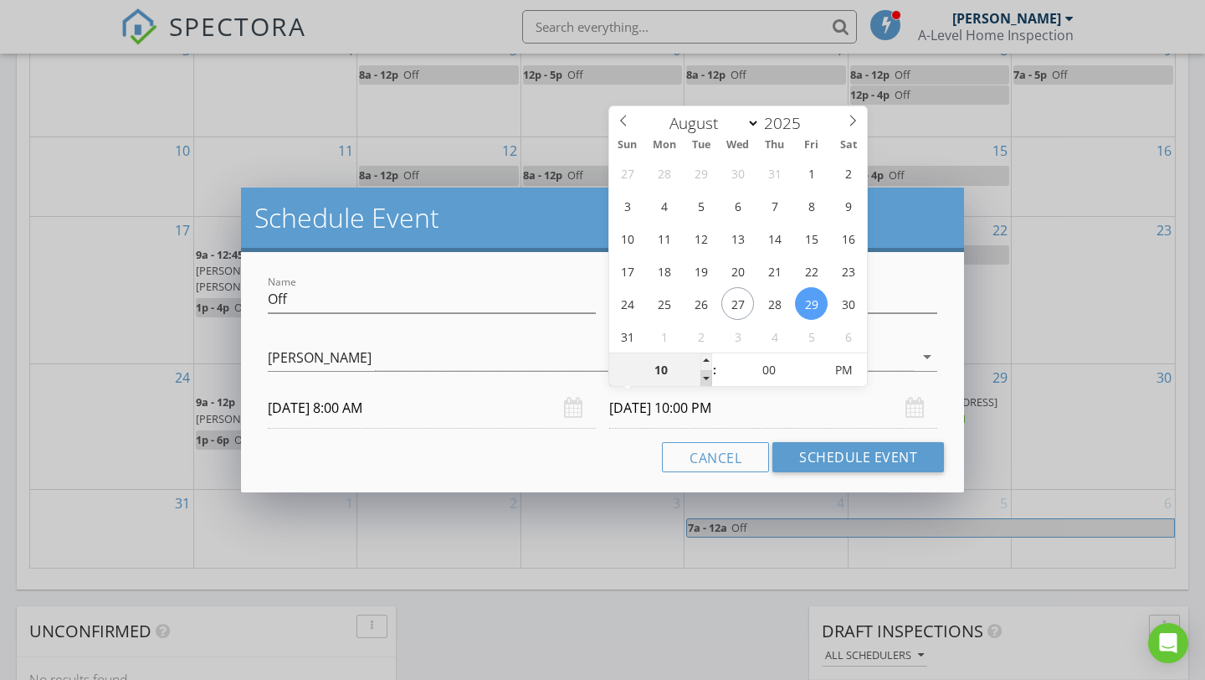
type input "09"
type input "[DATE] 9:00 PM"
click at [706, 378] on span at bounding box center [707, 378] width 12 height 17
type input "08"
type input "[DATE] 8:00 PM"
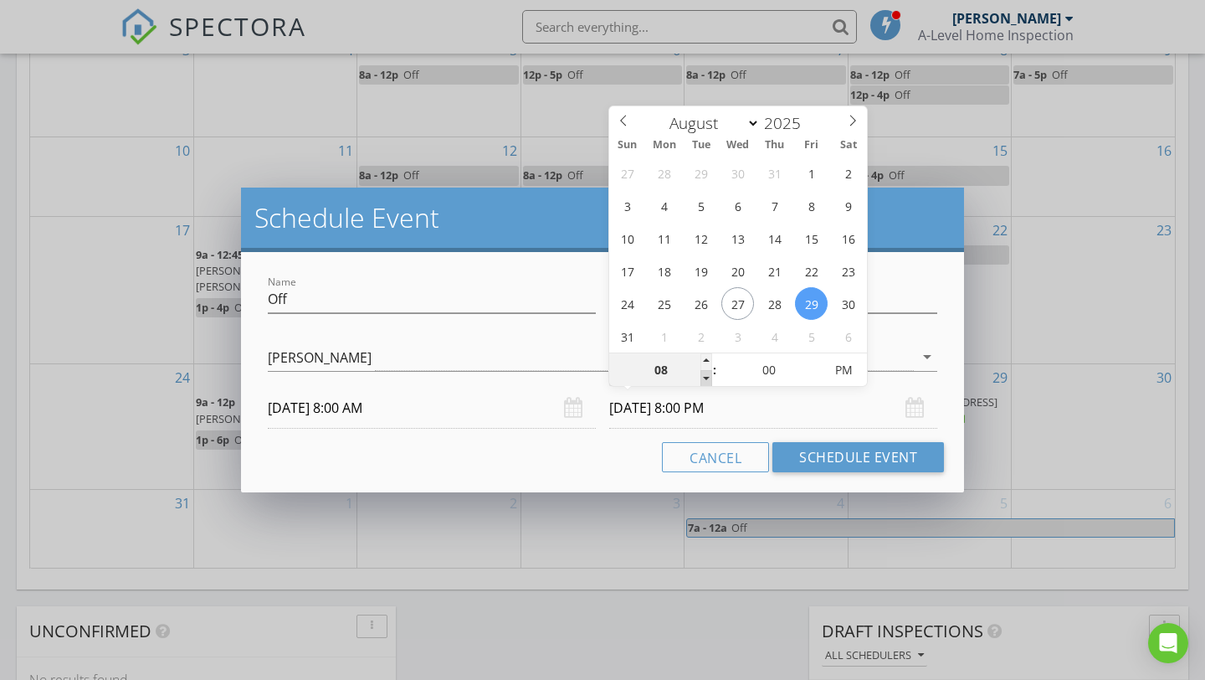
click at [706, 378] on span at bounding box center [707, 378] width 12 height 17
type input "07"
type input "[DATE] 7:00 PM"
click at [706, 378] on span at bounding box center [707, 378] width 12 height 17
type input "06"
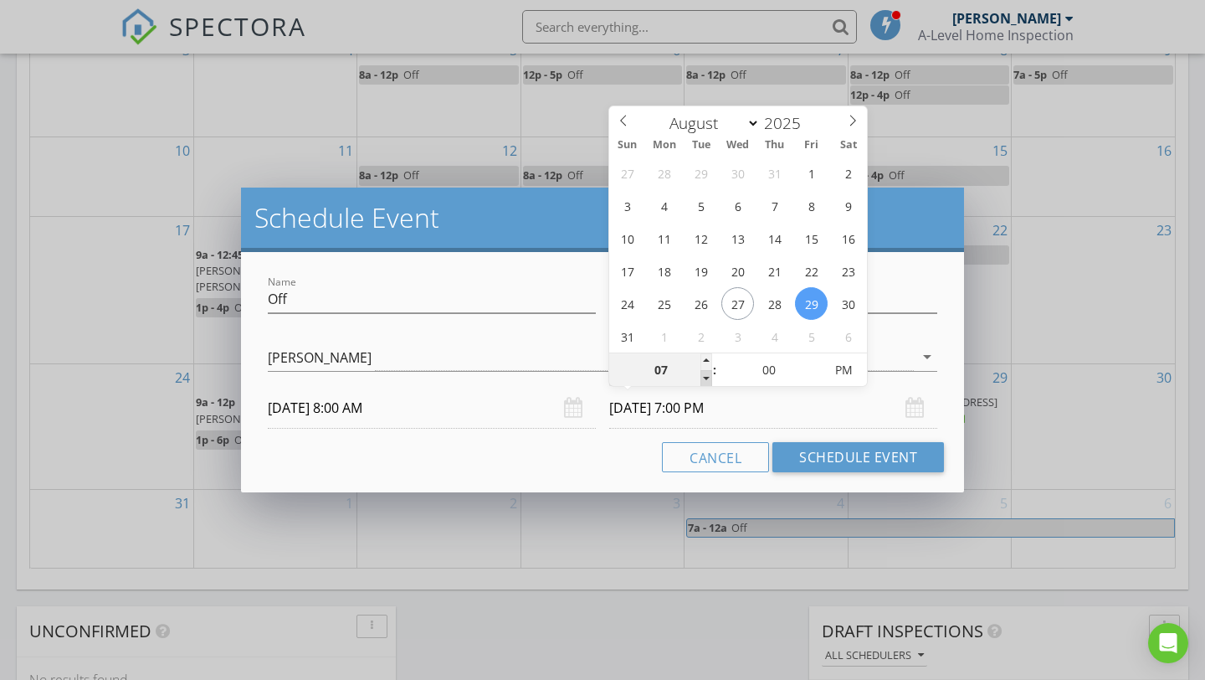
type input "[DATE] 6:00 PM"
click at [706, 378] on span at bounding box center [707, 378] width 12 height 17
type input "05"
type input "[DATE] 5:00 PM"
click at [706, 378] on span at bounding box center [707, 378] width 12 height 17
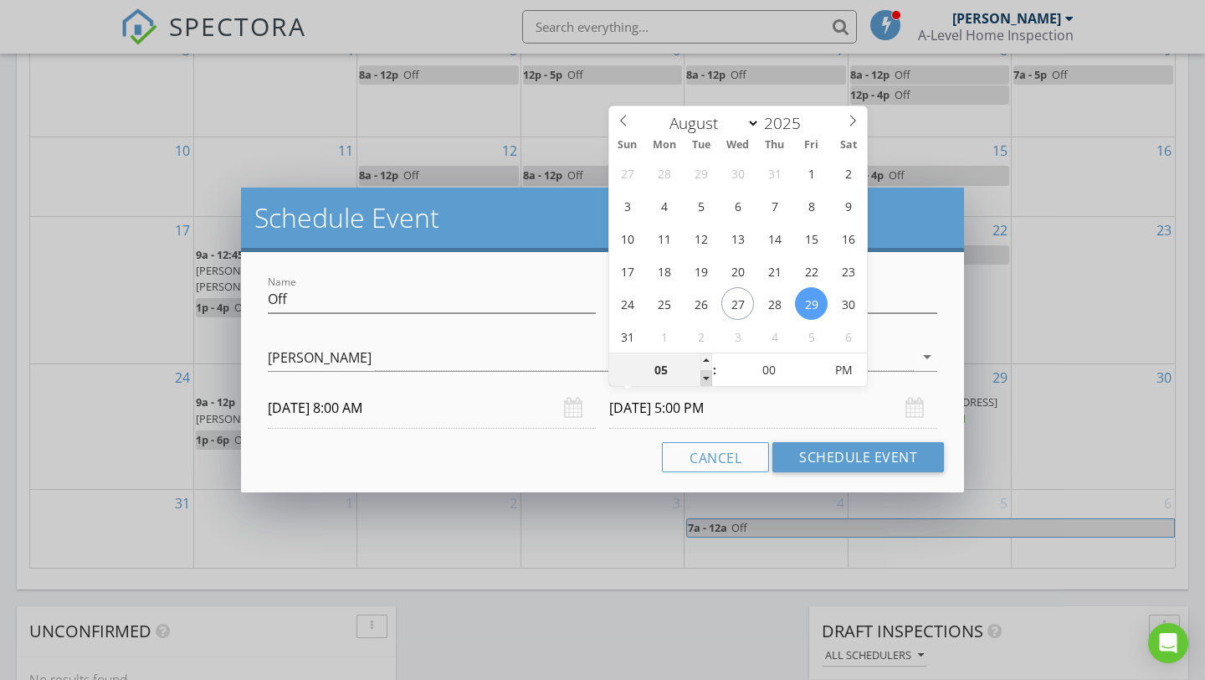
type input "04"
type input "[DATE] 4:00 PM"
click at [706, 378] on span at bounding box center [707, 378] width 12 height 17
type input "03"
type input "[DATE] 3:00 PM"
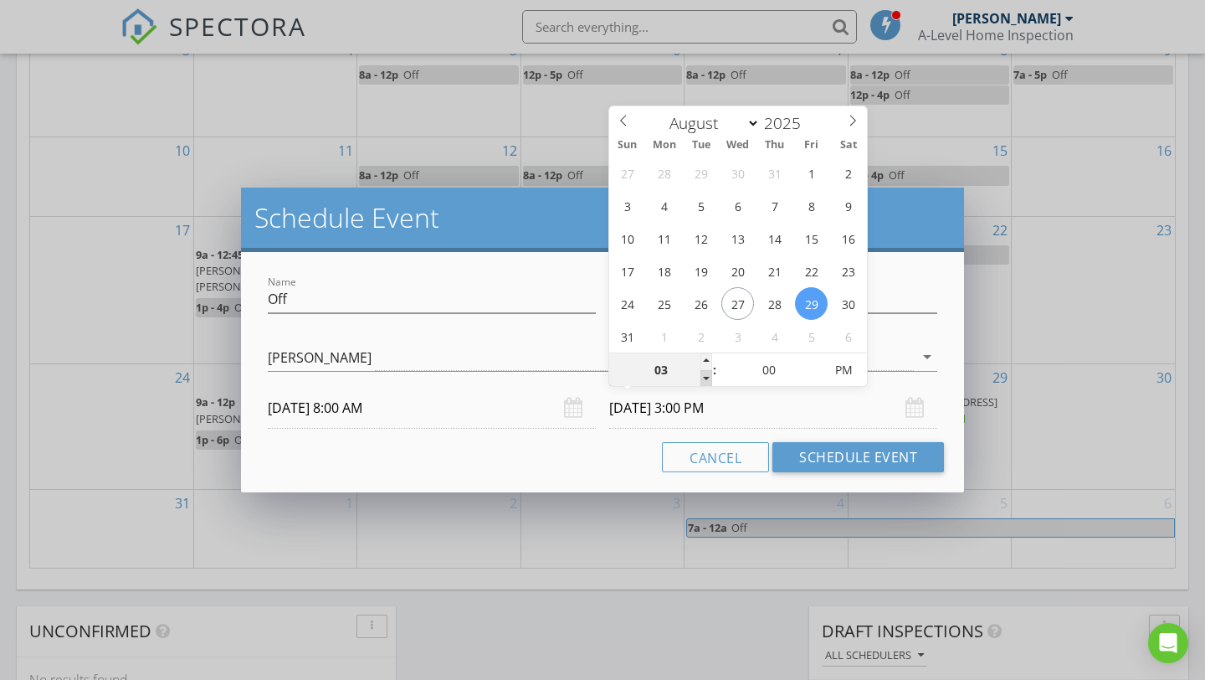
click at [706, 378] on span at bounding box center [707, 378] width 12 height 17
type input "02"
type input "[DATE] 2:00 PM"
click at [706, 378] on span at bounding box center [707, 378] width 12 height 17
type input "01"
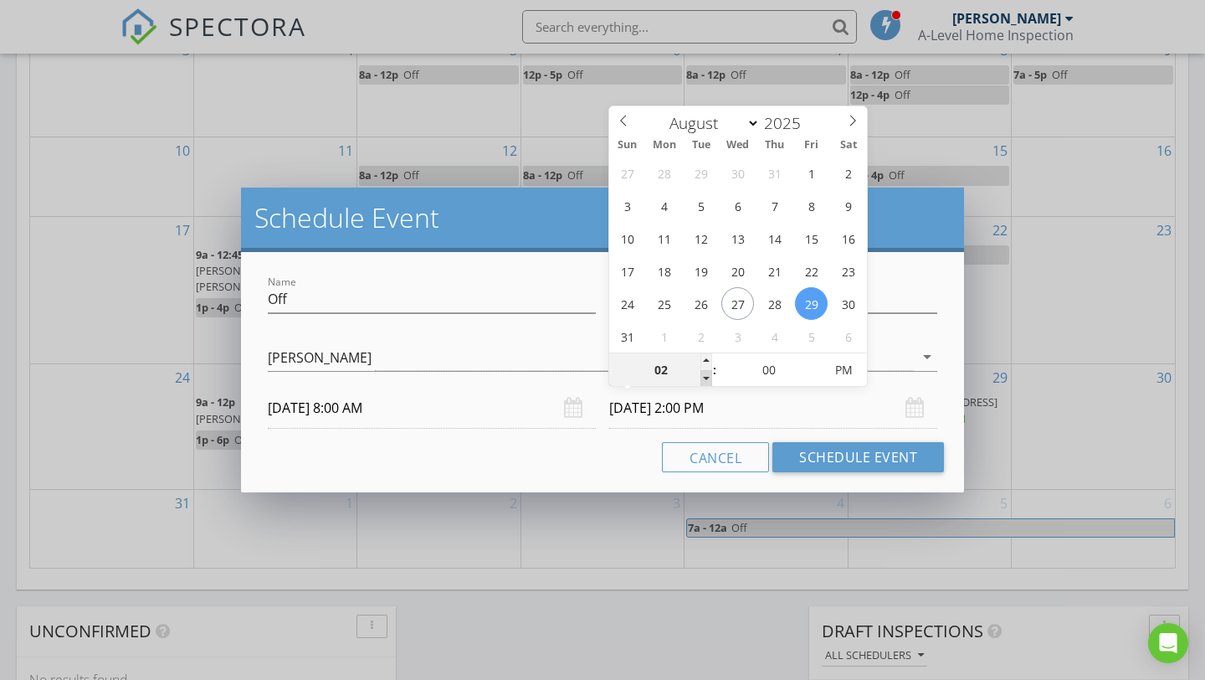
type input "[DATE] 1:00 PM"
click at [706, 378] on span at bounding box center [707, 378] width 12 height 17
type input "12"
type input "[DATE] 12:00 PM"
click at [706, 378] on span at bounding box center [707, 378] width 12 height 17
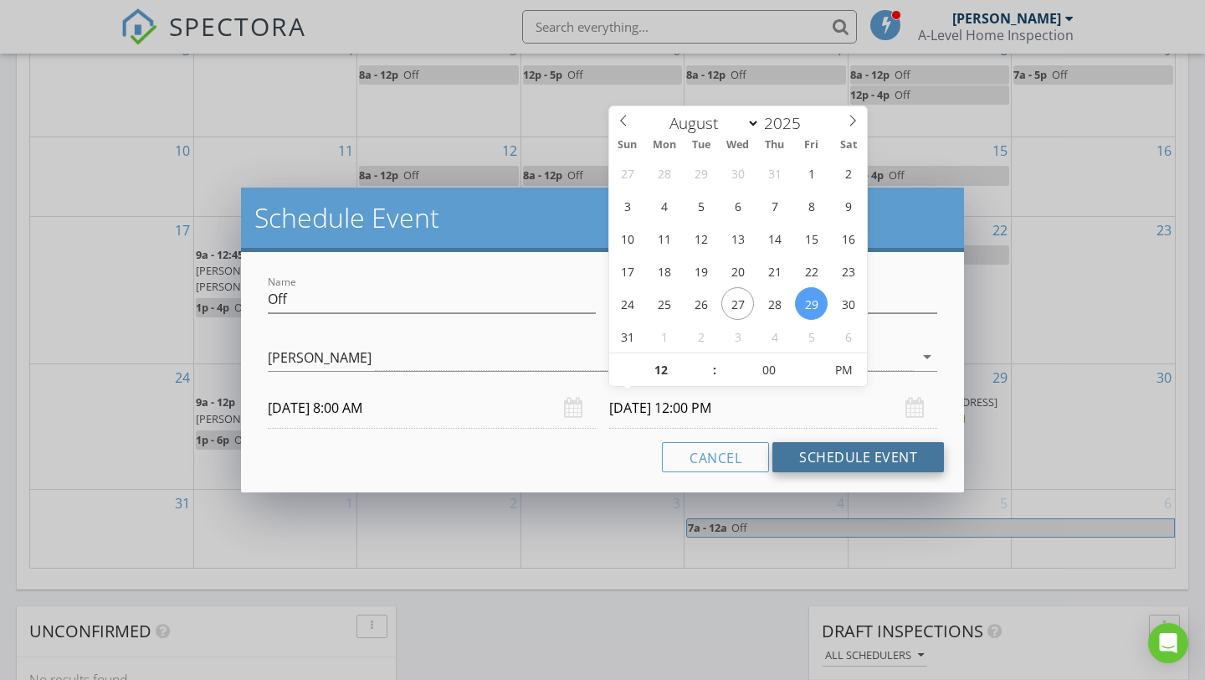
click at [812, 464] on button "Schedule Event" at bounding box center [859, 457] width 172 height 30
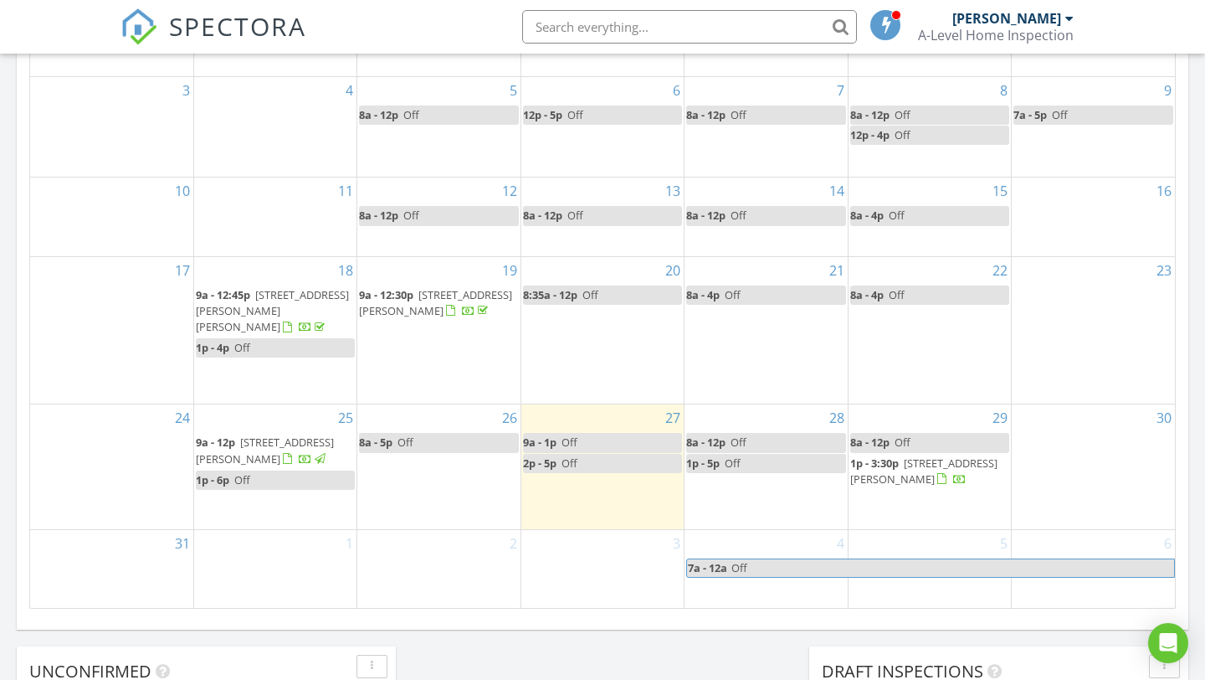
scroll to position [946, 0]
